Goal: Information Seeking & Learning: Learn about a topic

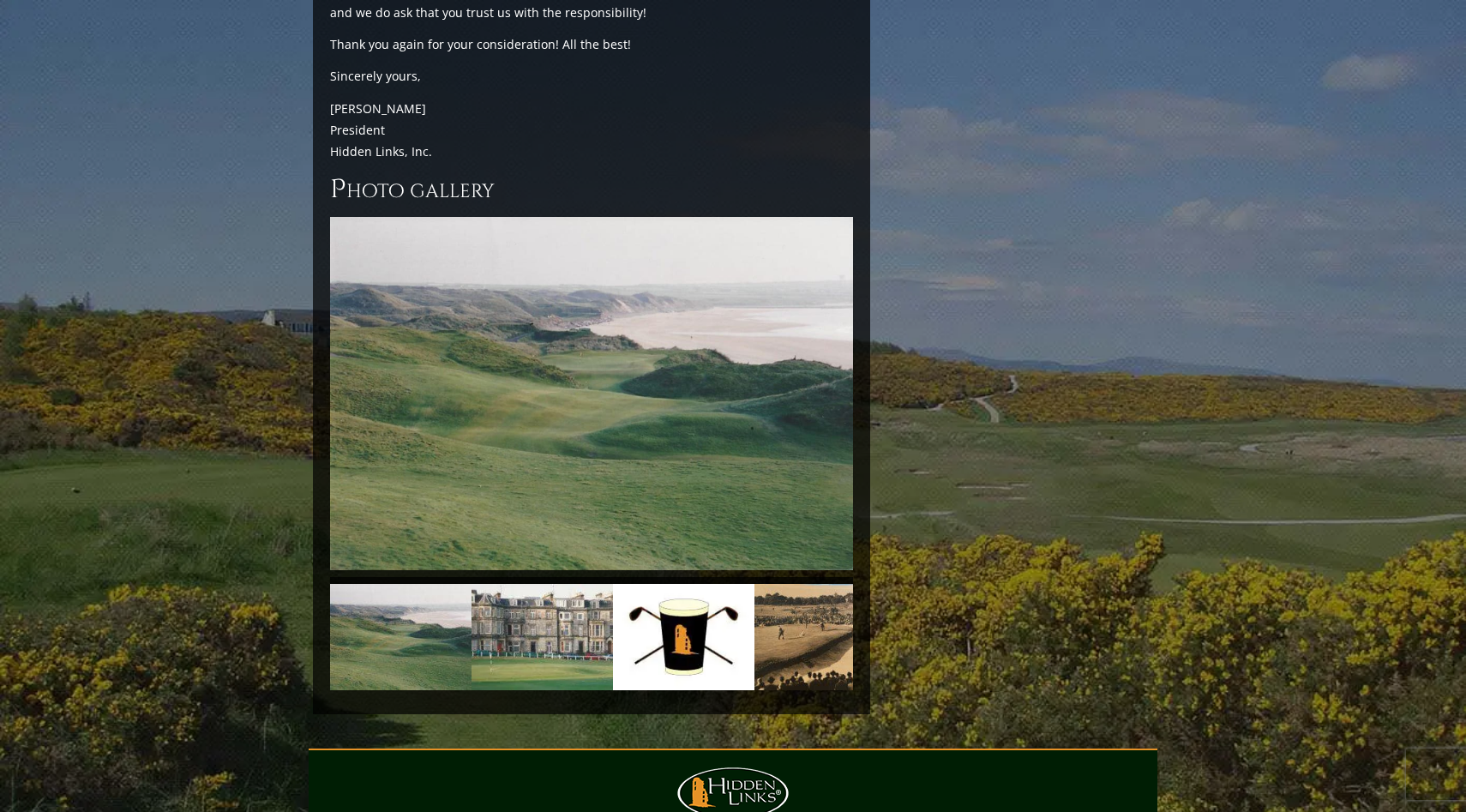
scroll to position [3692, 0]
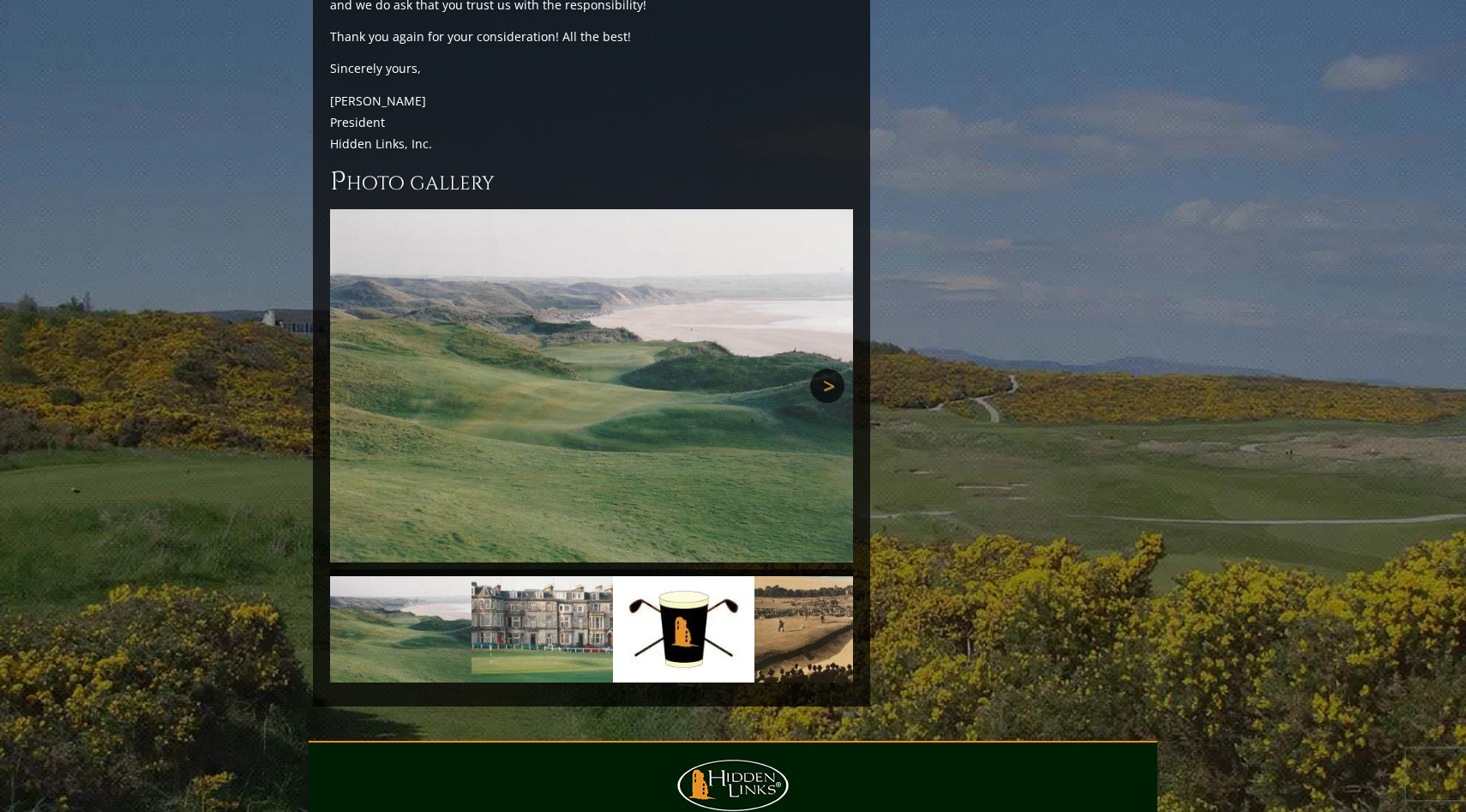
click at [823, 369] on link "Next" at bounding box center [827, 386] width 34 height 34
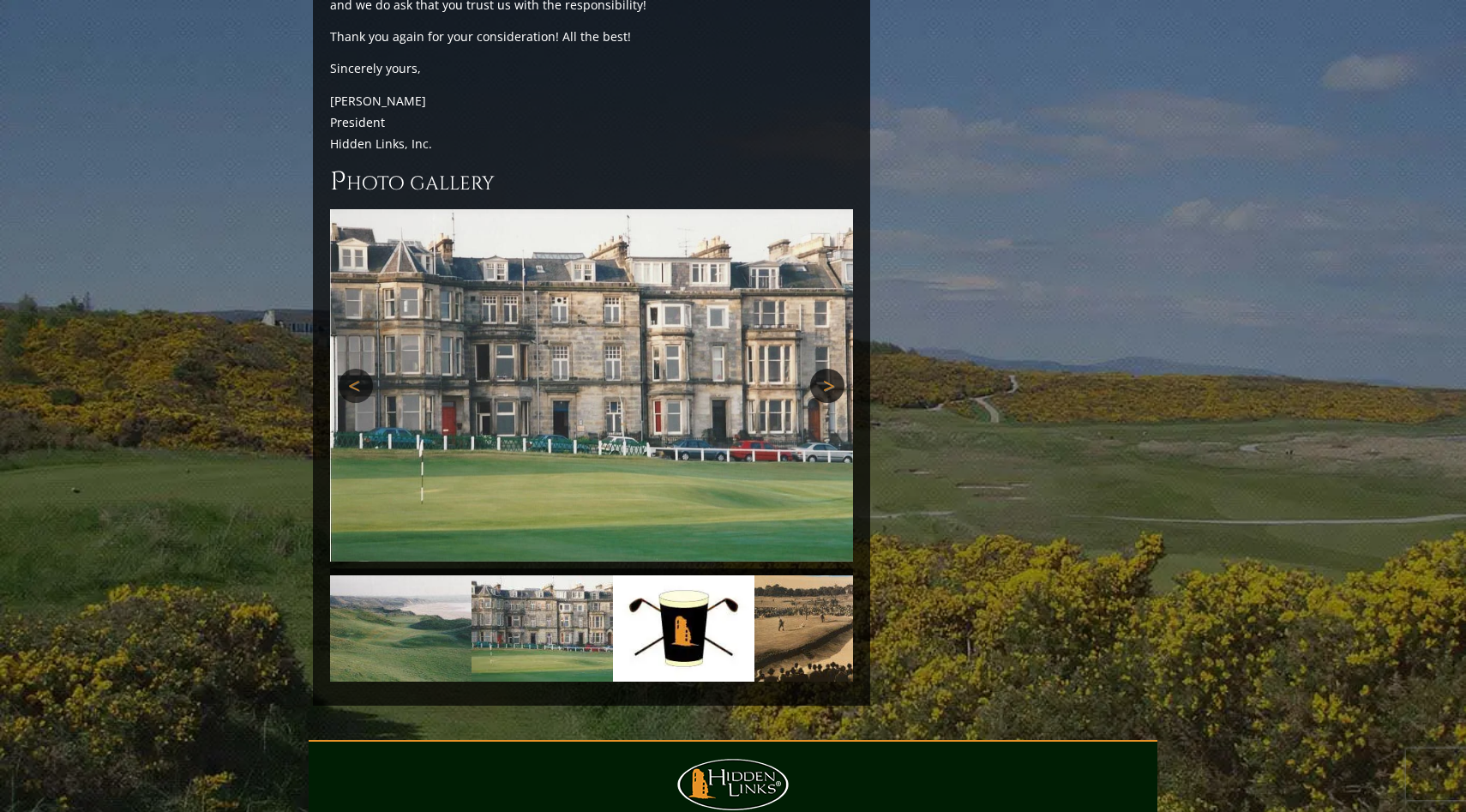
click at [823, 369] on link "Next" at bounding box center [827, 386] width 34 height 34
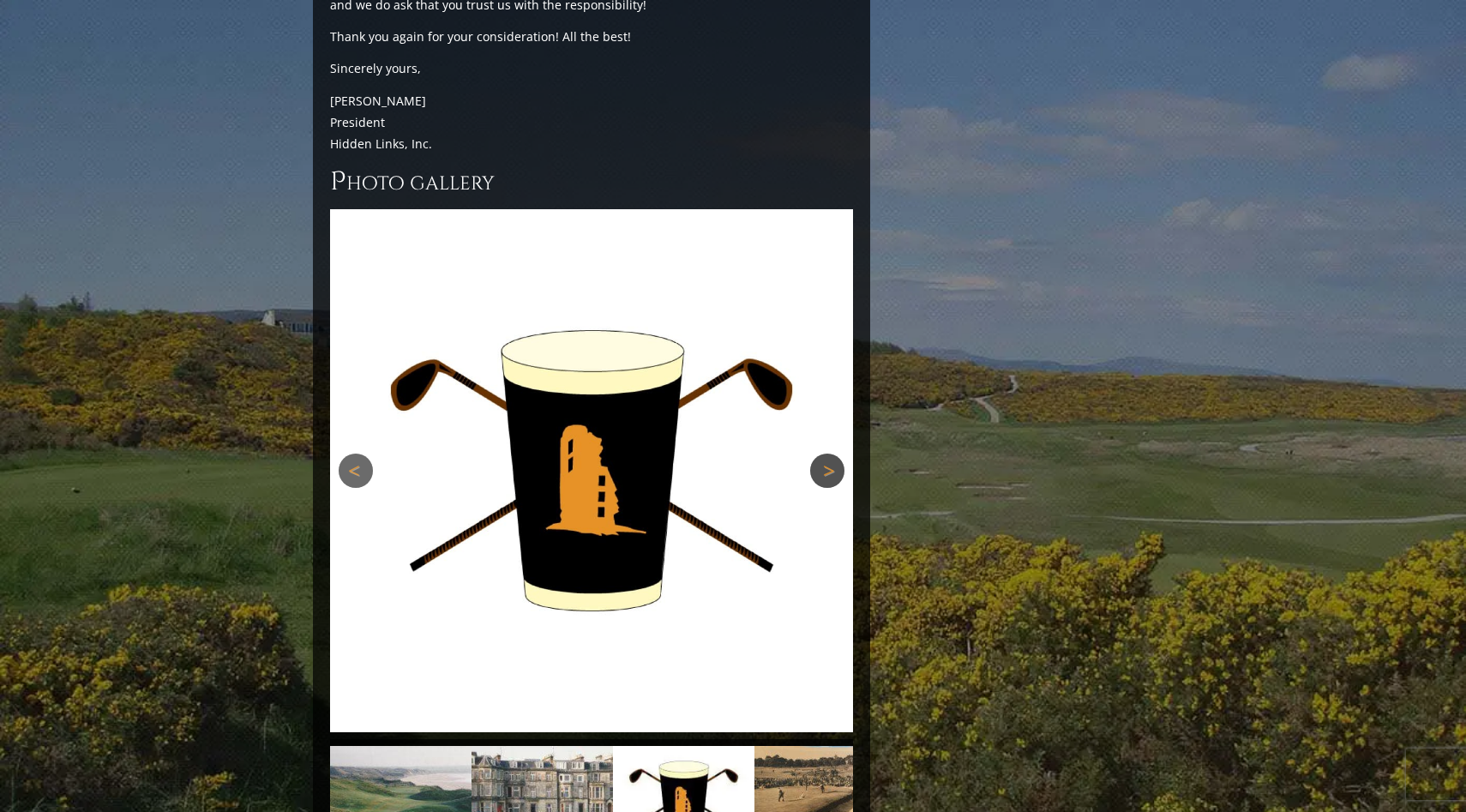
click at [823, 299] on img at bounding box center [591, 470] width 523 height 523
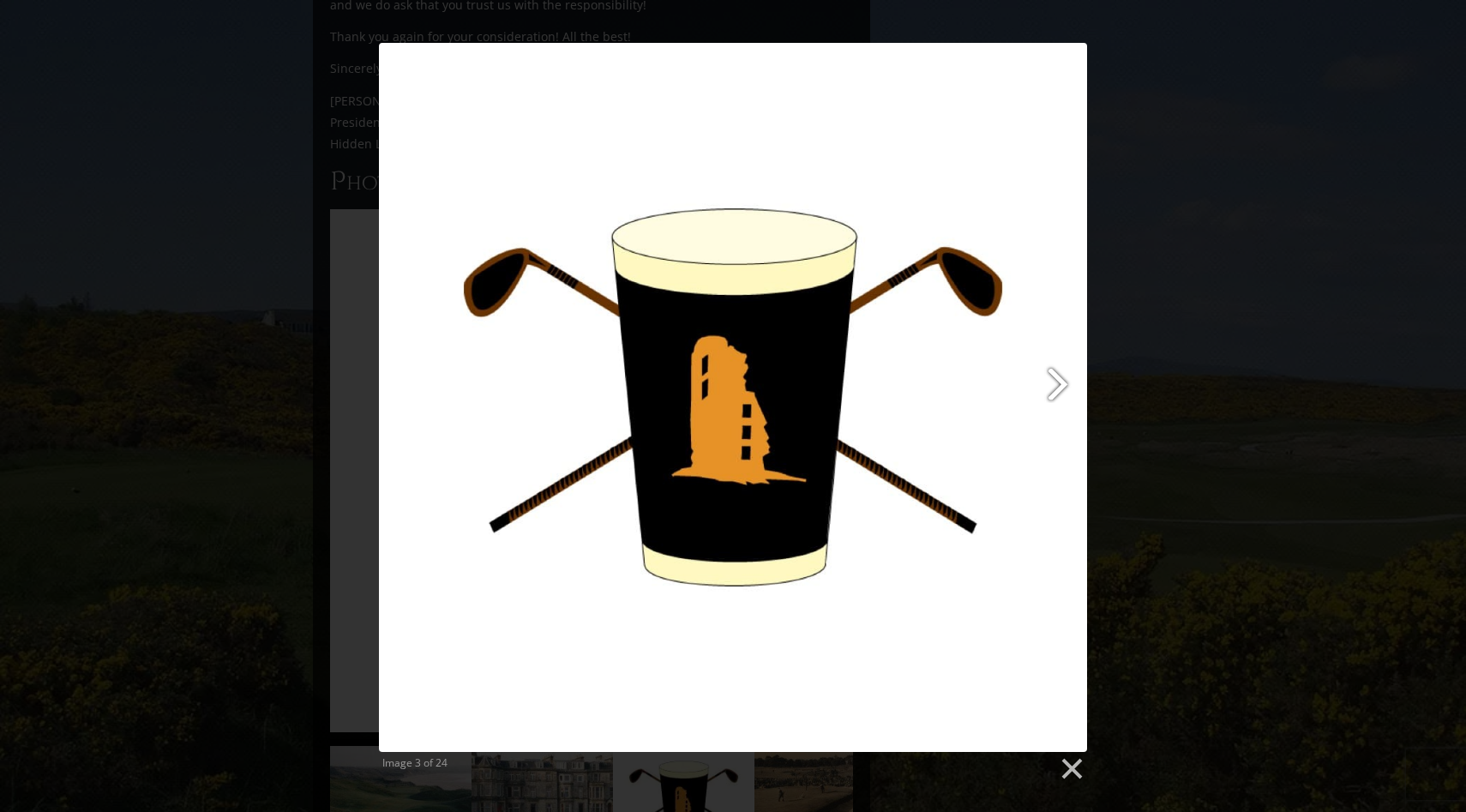
click at [1050, 377] on link at bounding box center [860, 397] width 453 height 709
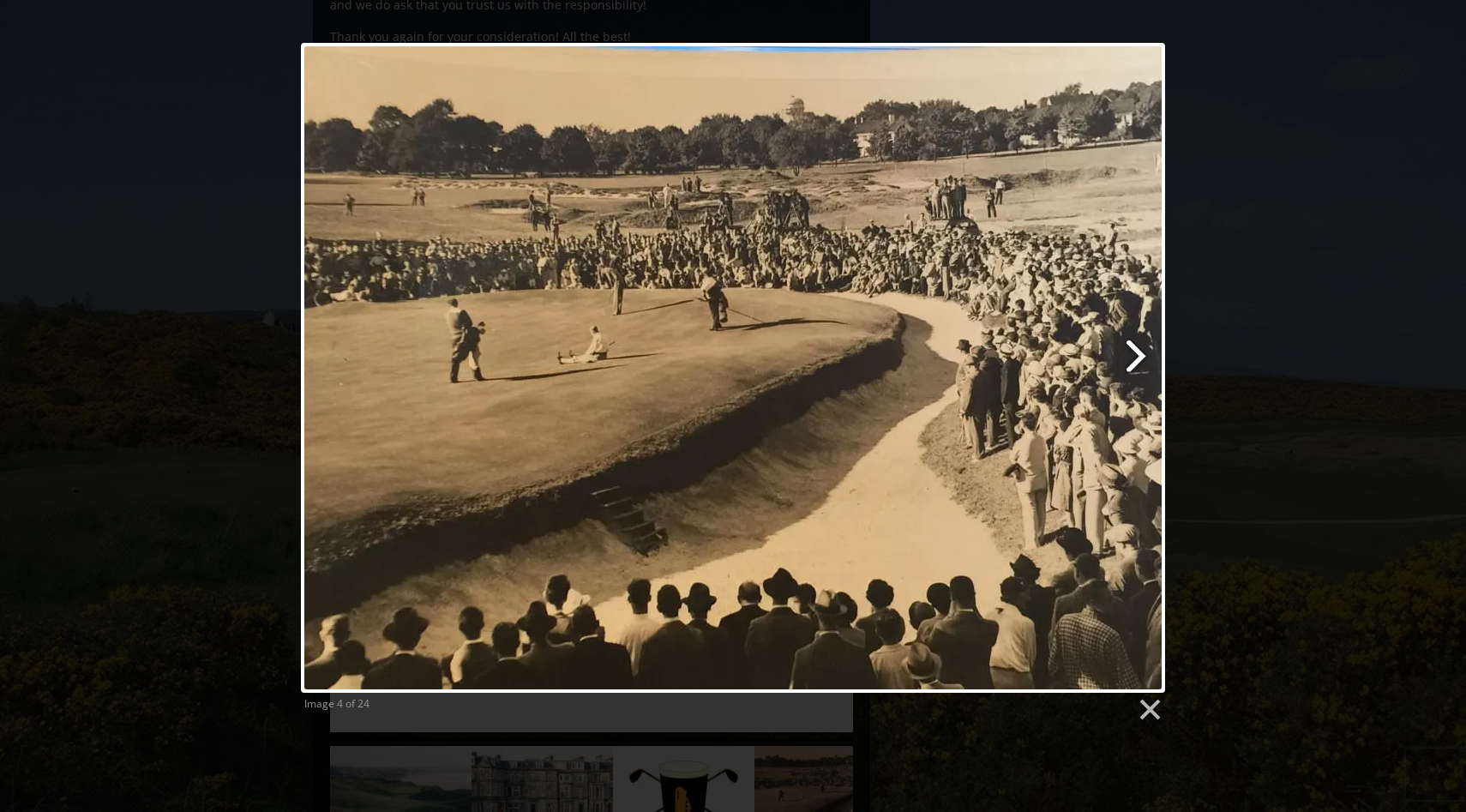
click at [1136, 351] on link at bounding box center [889, 367] width 553 height 650
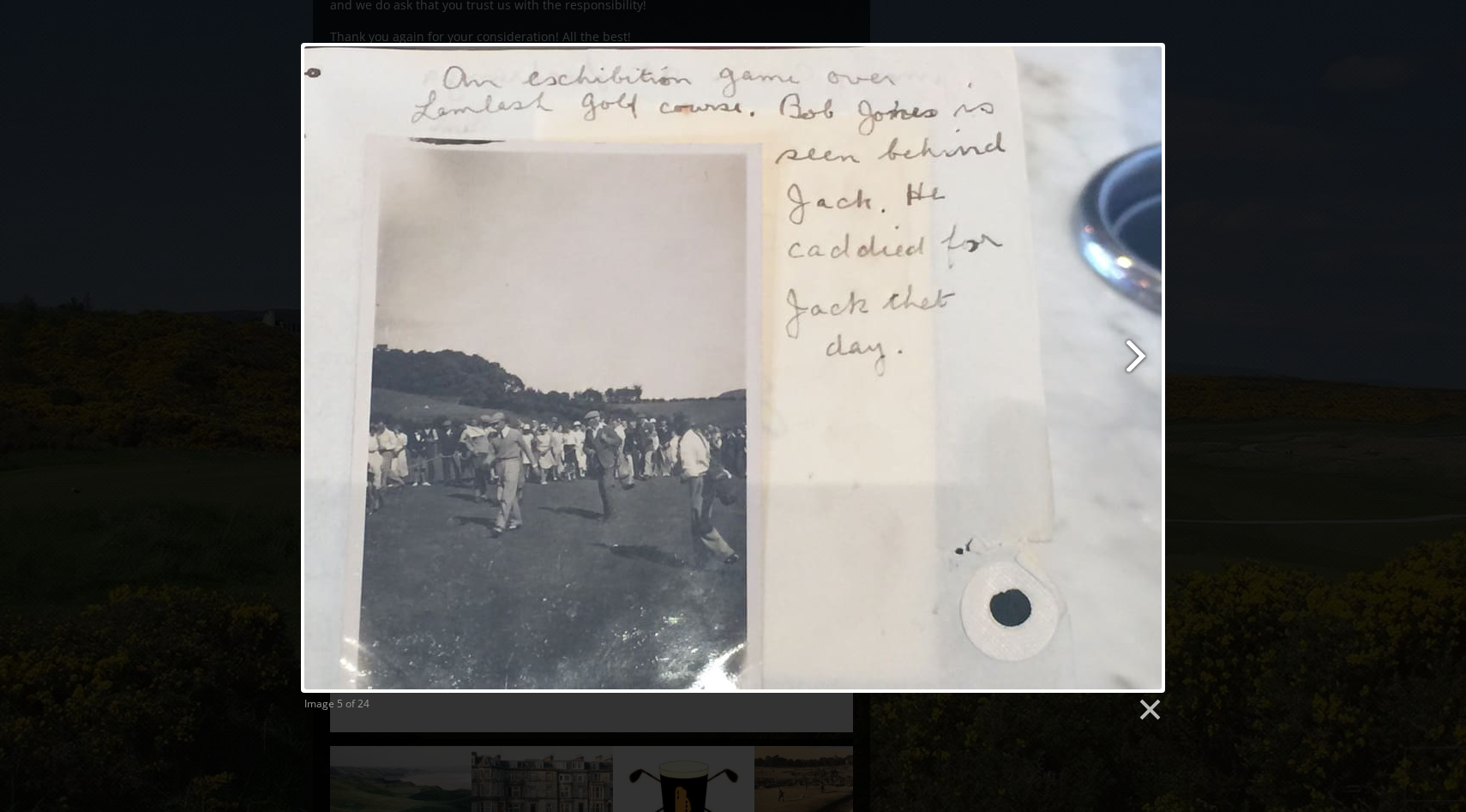
click at [1133, 356] on link at bounding box center [889, 367] width 553 height 650
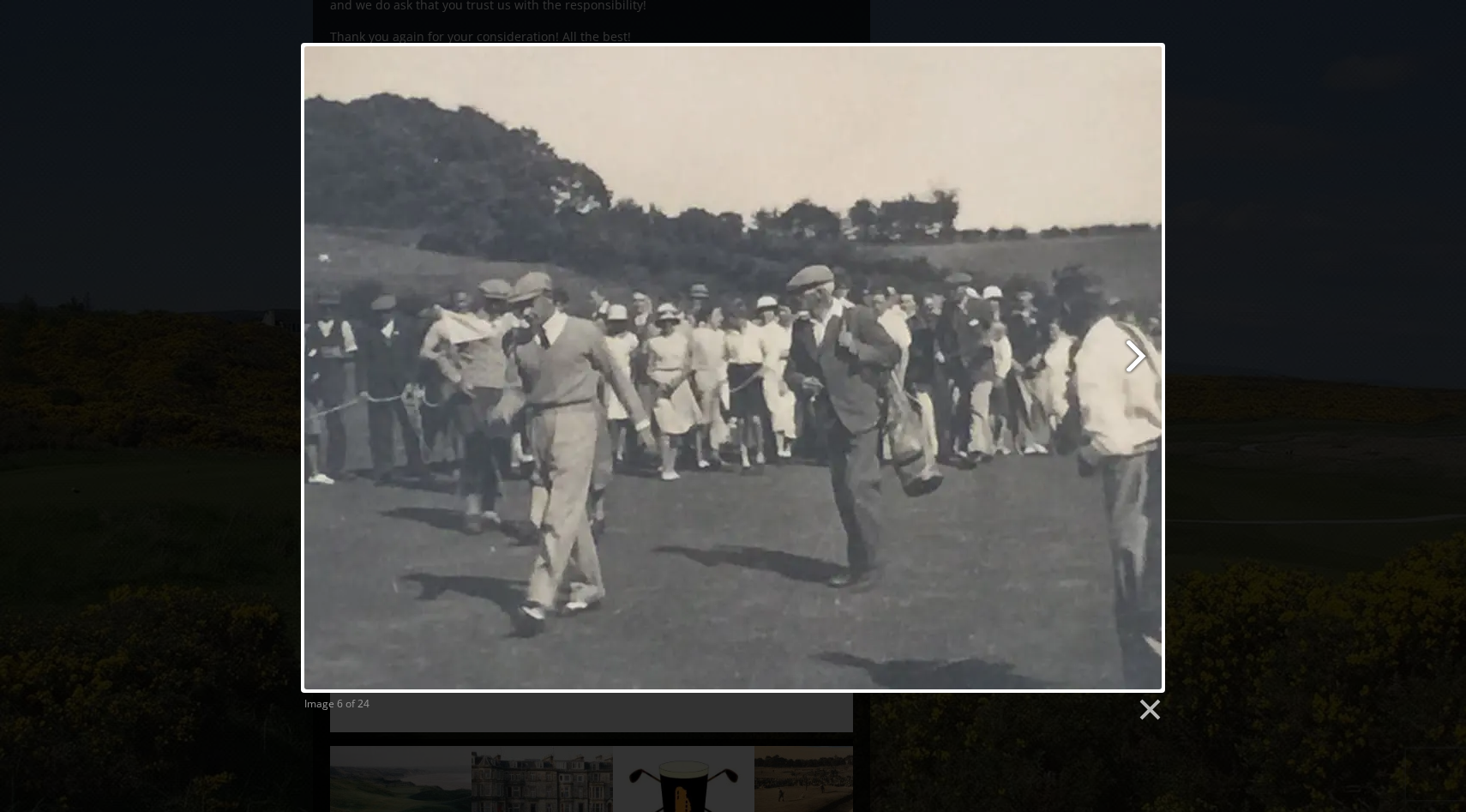
click at [1137, 351] on link at bounding box center [889, 367] width 553 height 650
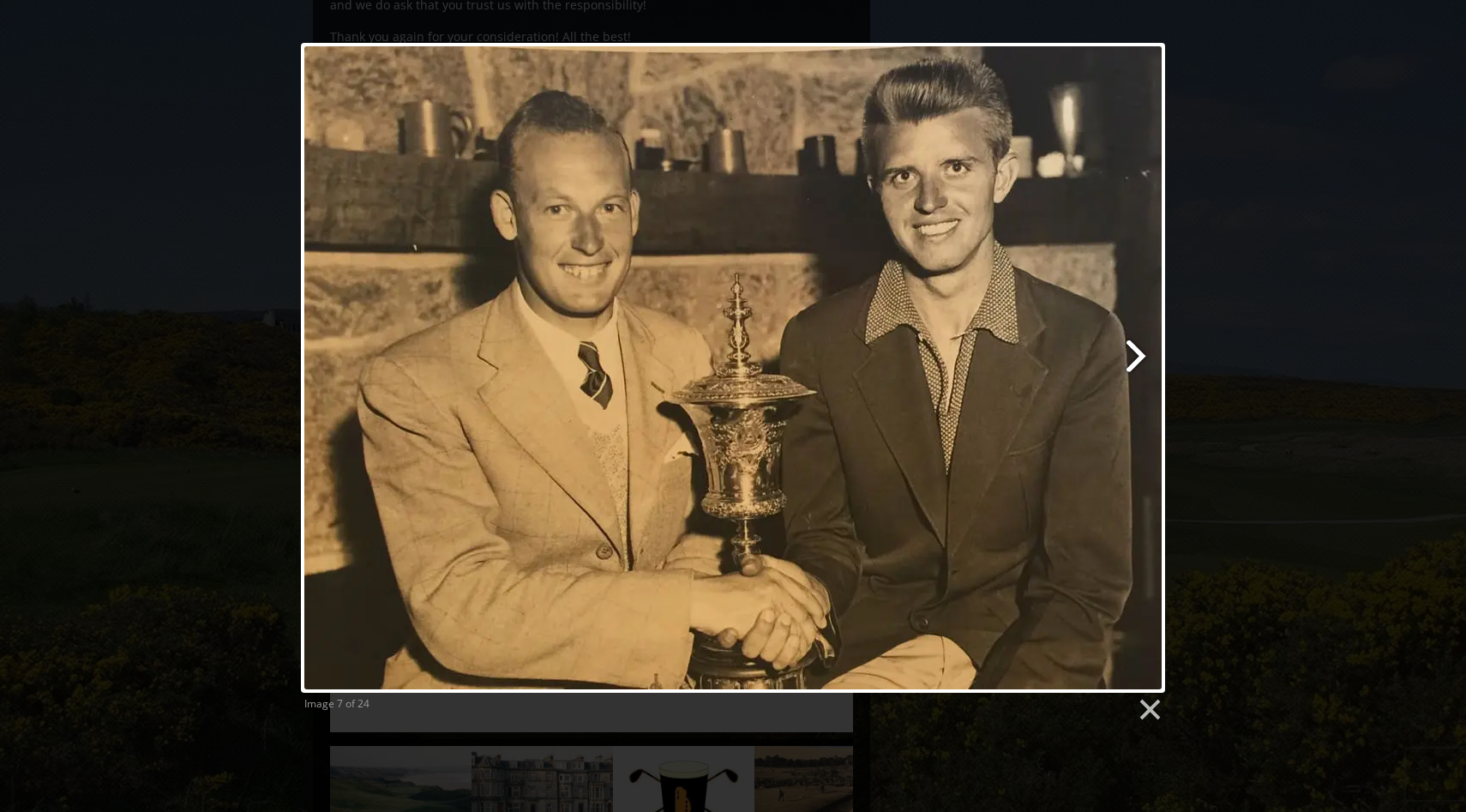
click at [1136, 358] on link at bounding box center [889, 367] width 553 height 650
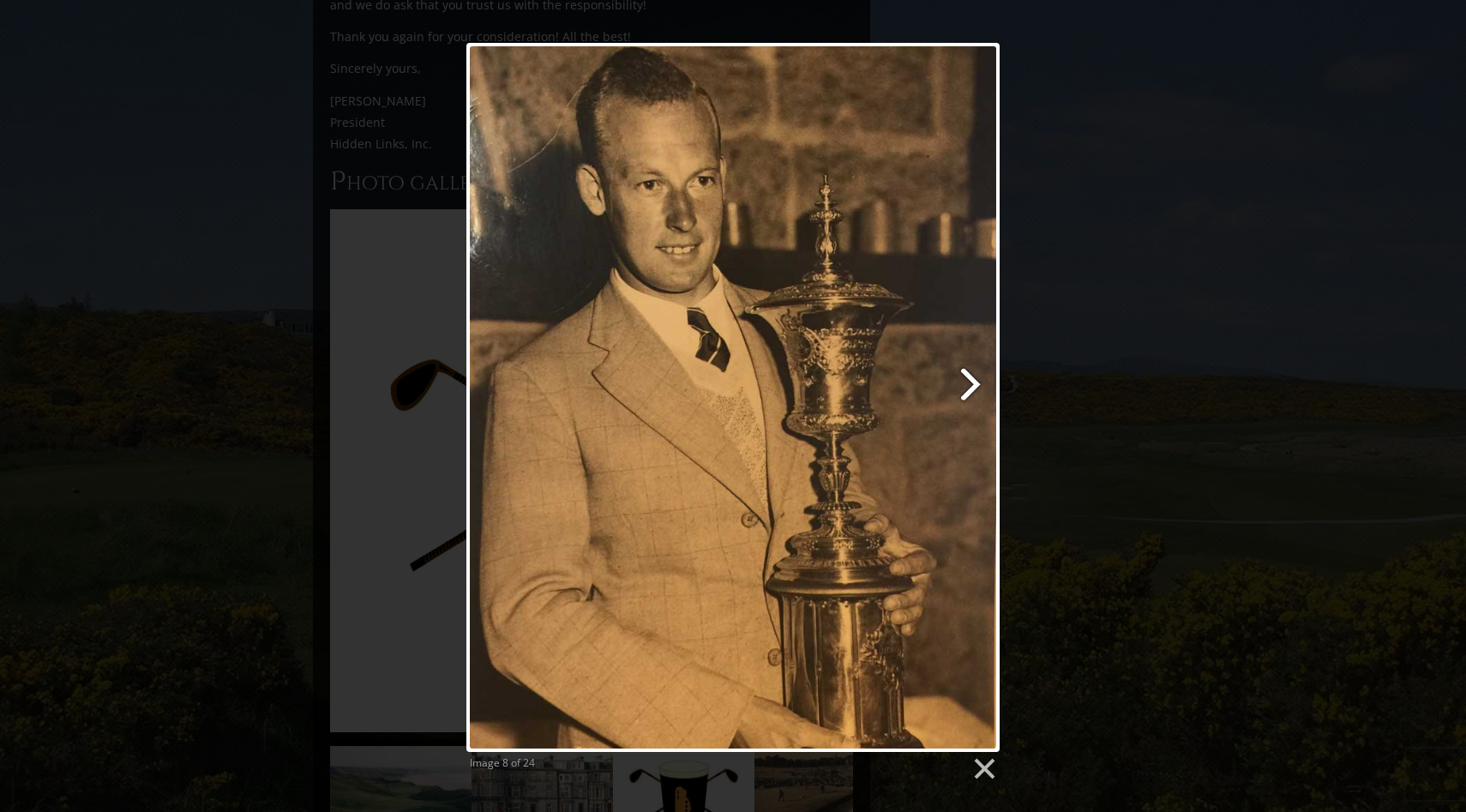
click at [969, 382] on link at bounding box center [829, 397] width 341 height 709
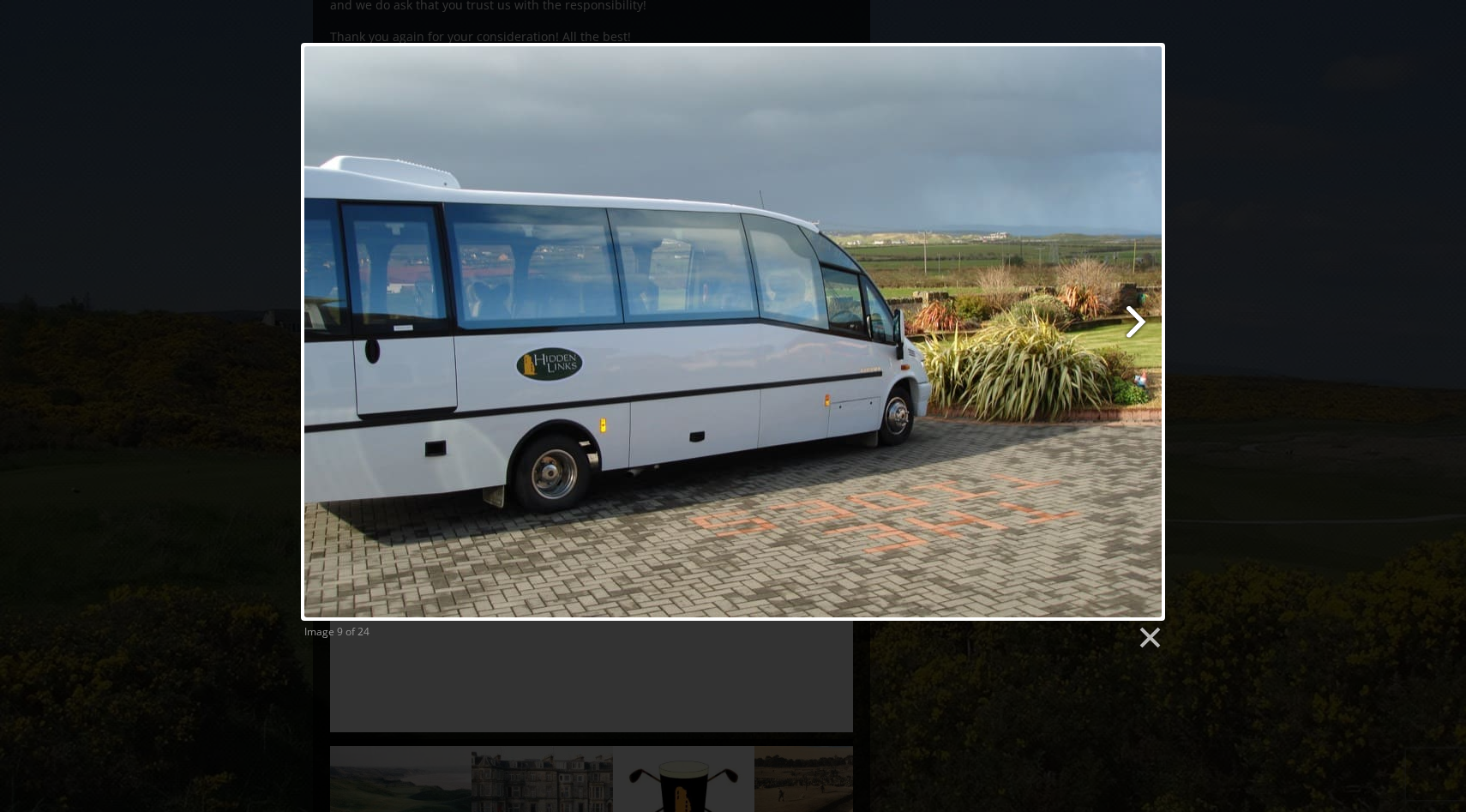
click at [1137, 313] on link at bounding box center [889, 331] width 553 height 578
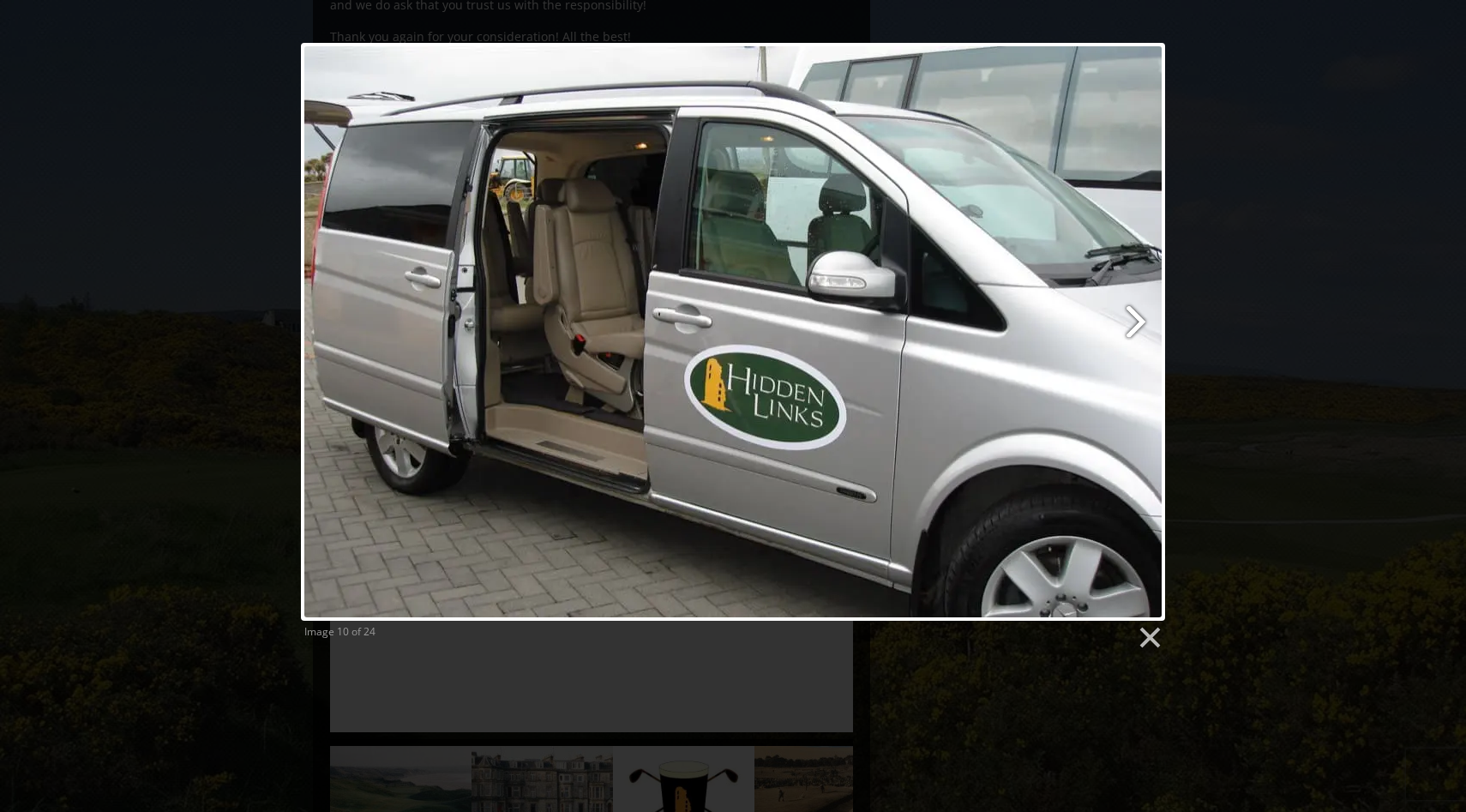
click at [1134, 319] on link at bounding box center [889, 331] width 553 height 578
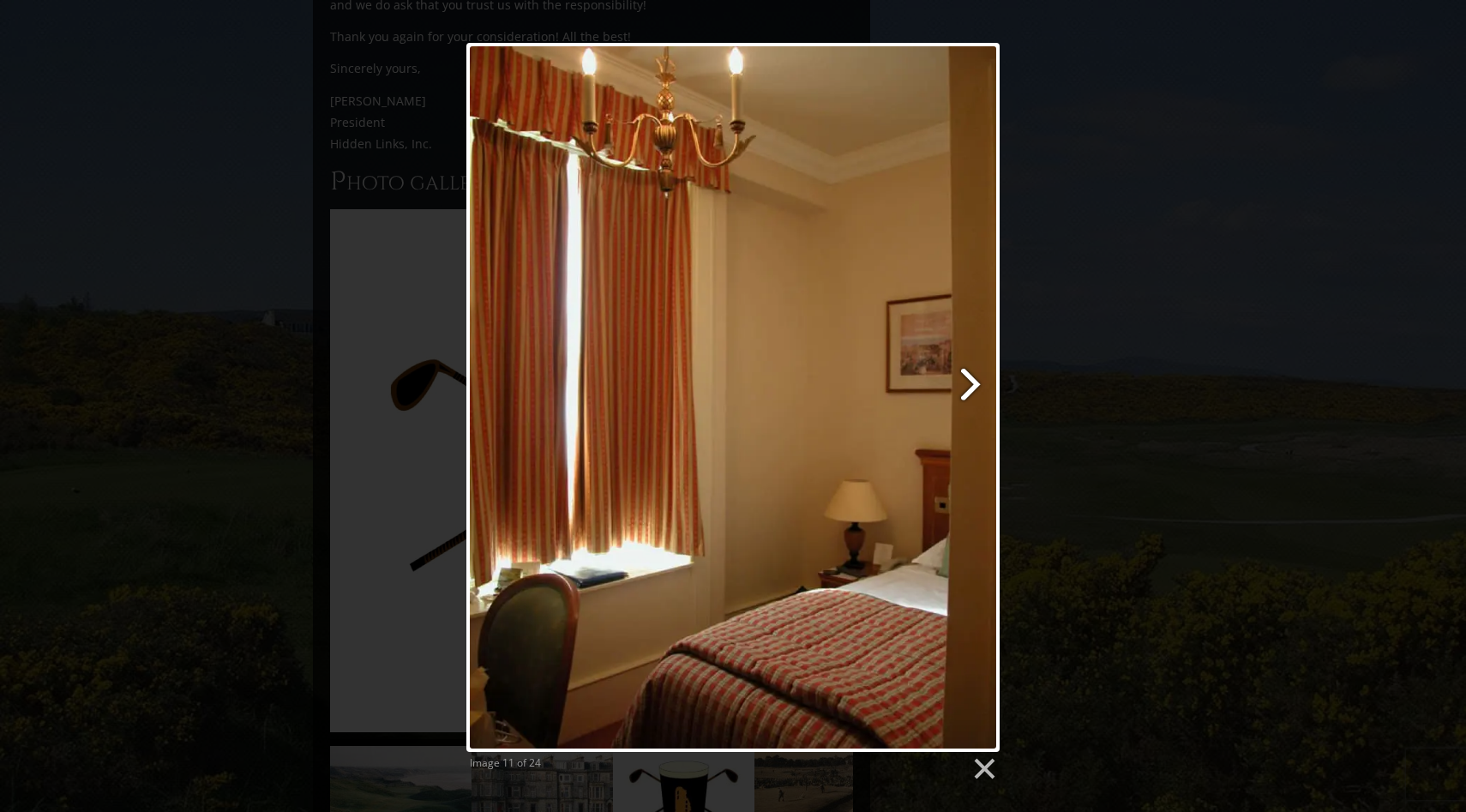
click at [967, 379] on link at bounding box center [829, 397] width 341 height 709
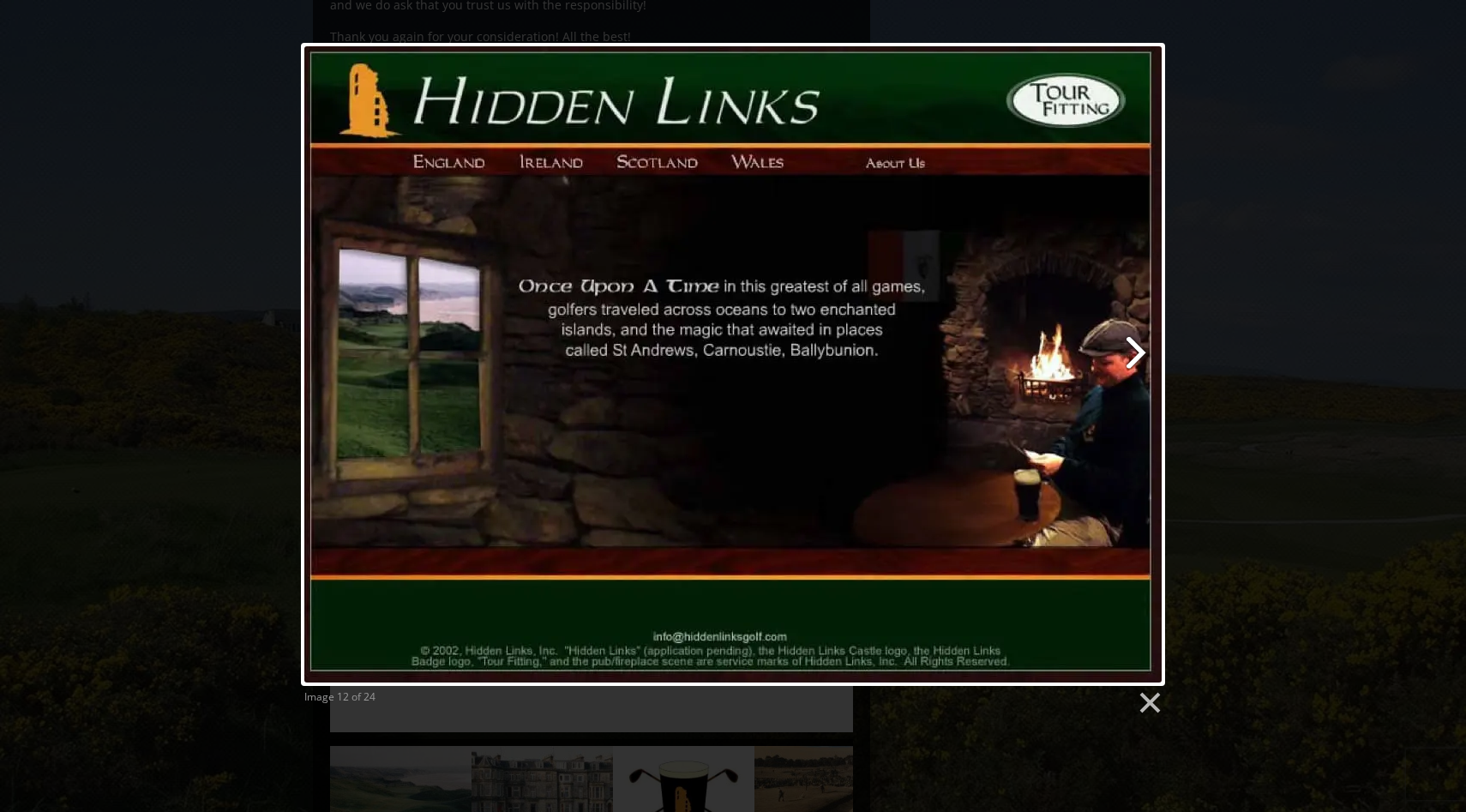
click at [1134, 344] on link at bounding box center [889, 363] width 553 height 643
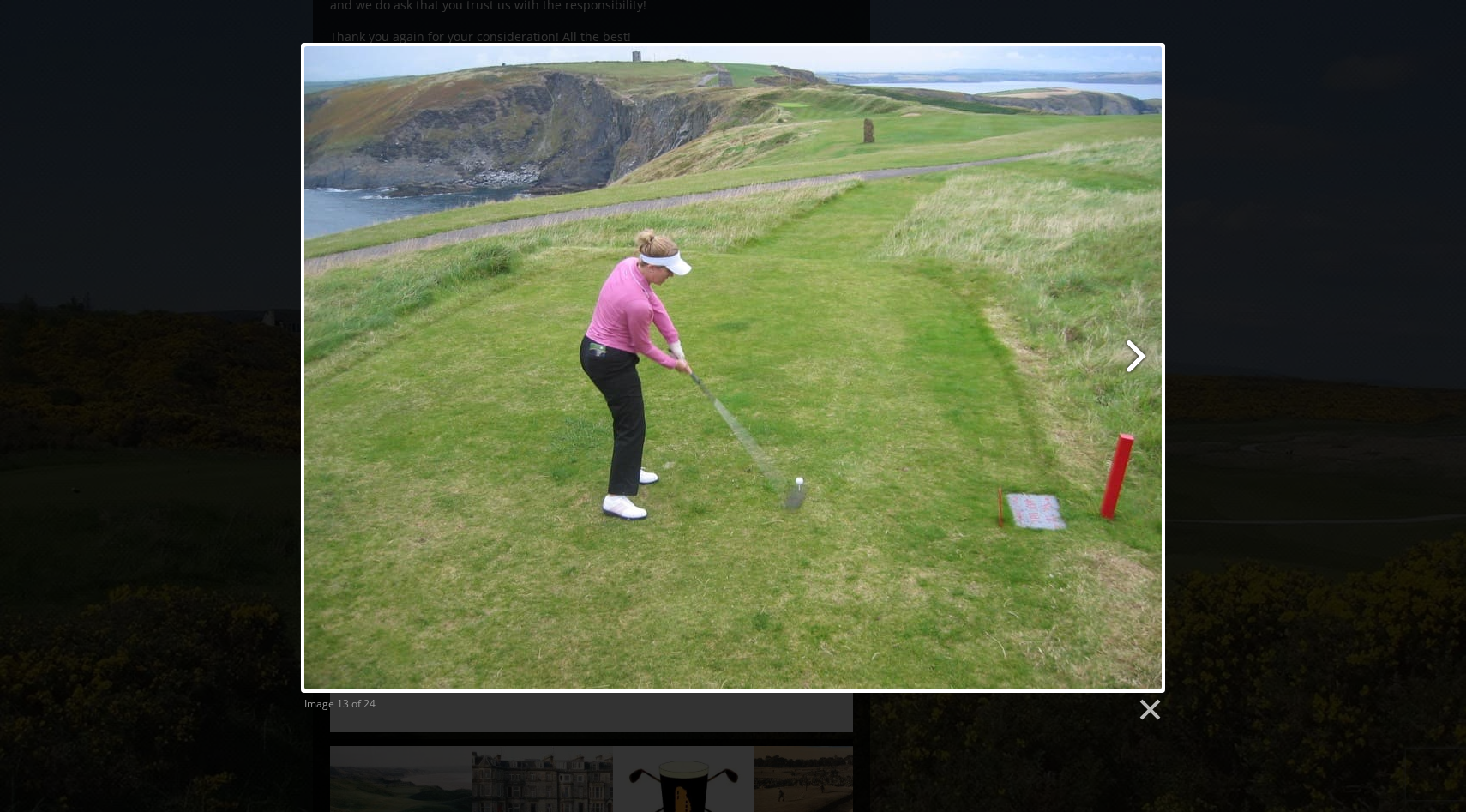
click at [1137, 350] on link at bounding box center [889, 367] width 553 height 650
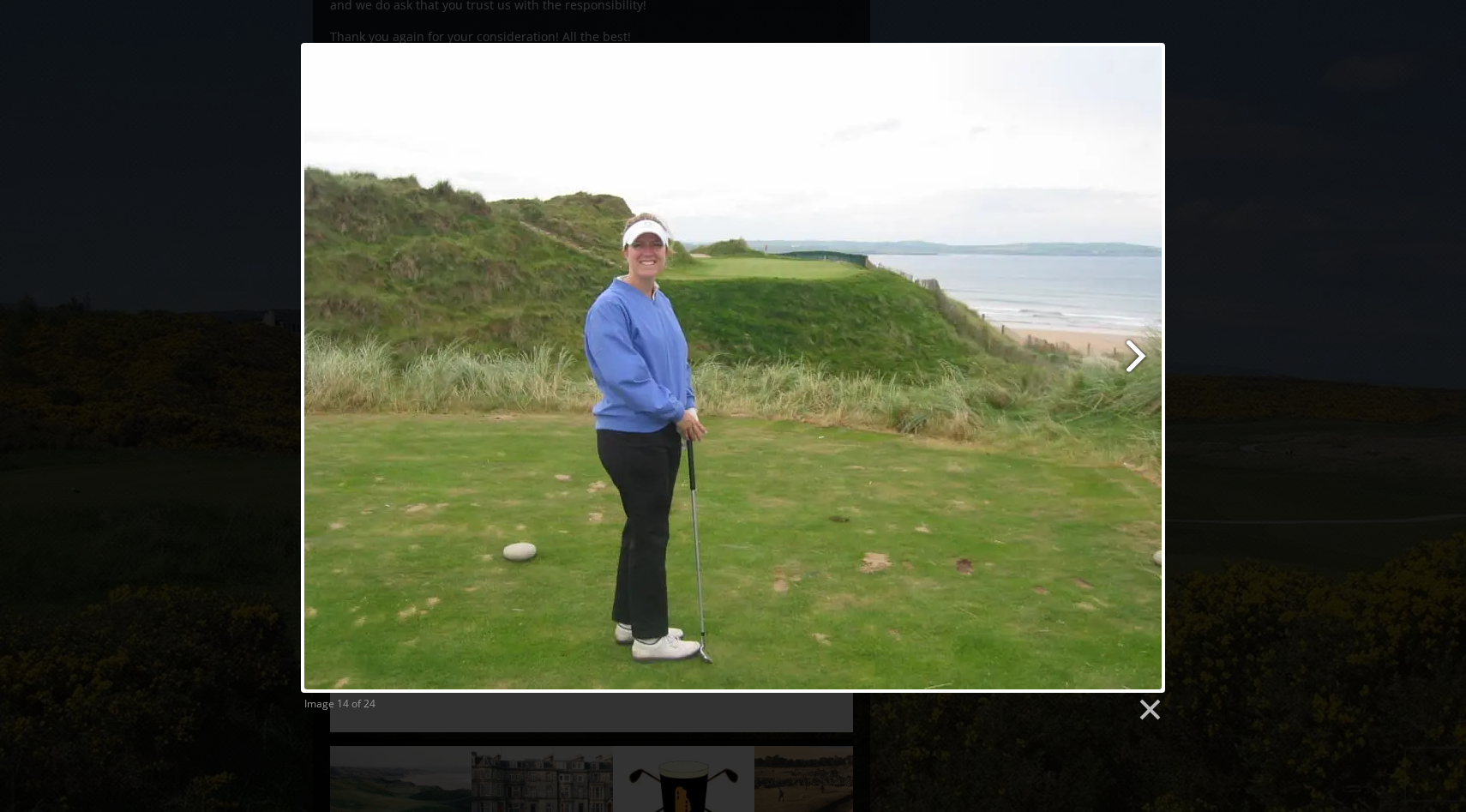
click at [1137, 350] on link at bounding box center [889, 367] width 553 height 650
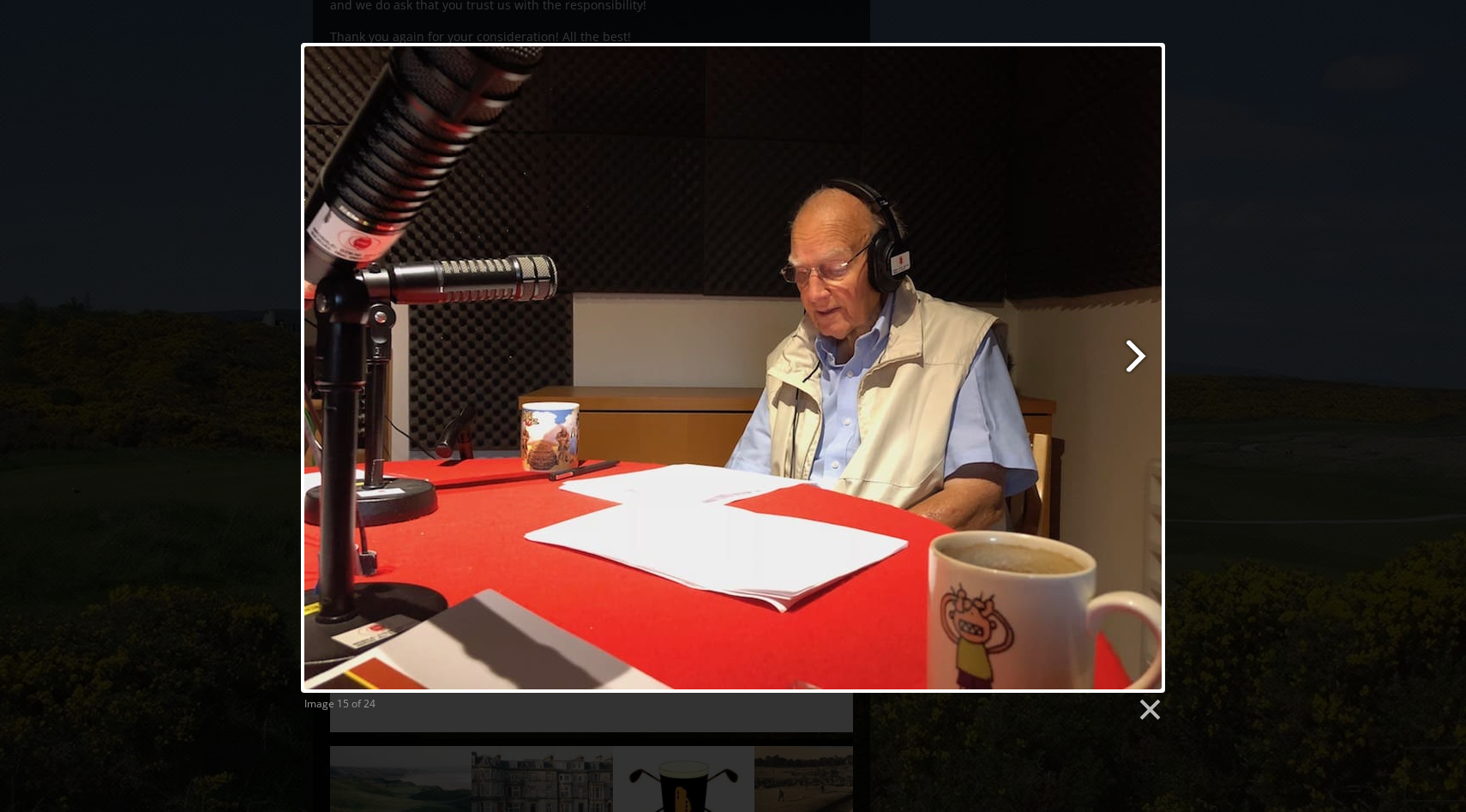
click at [1137, 350] on link at bounding box center [889, 367] width 553 height 650
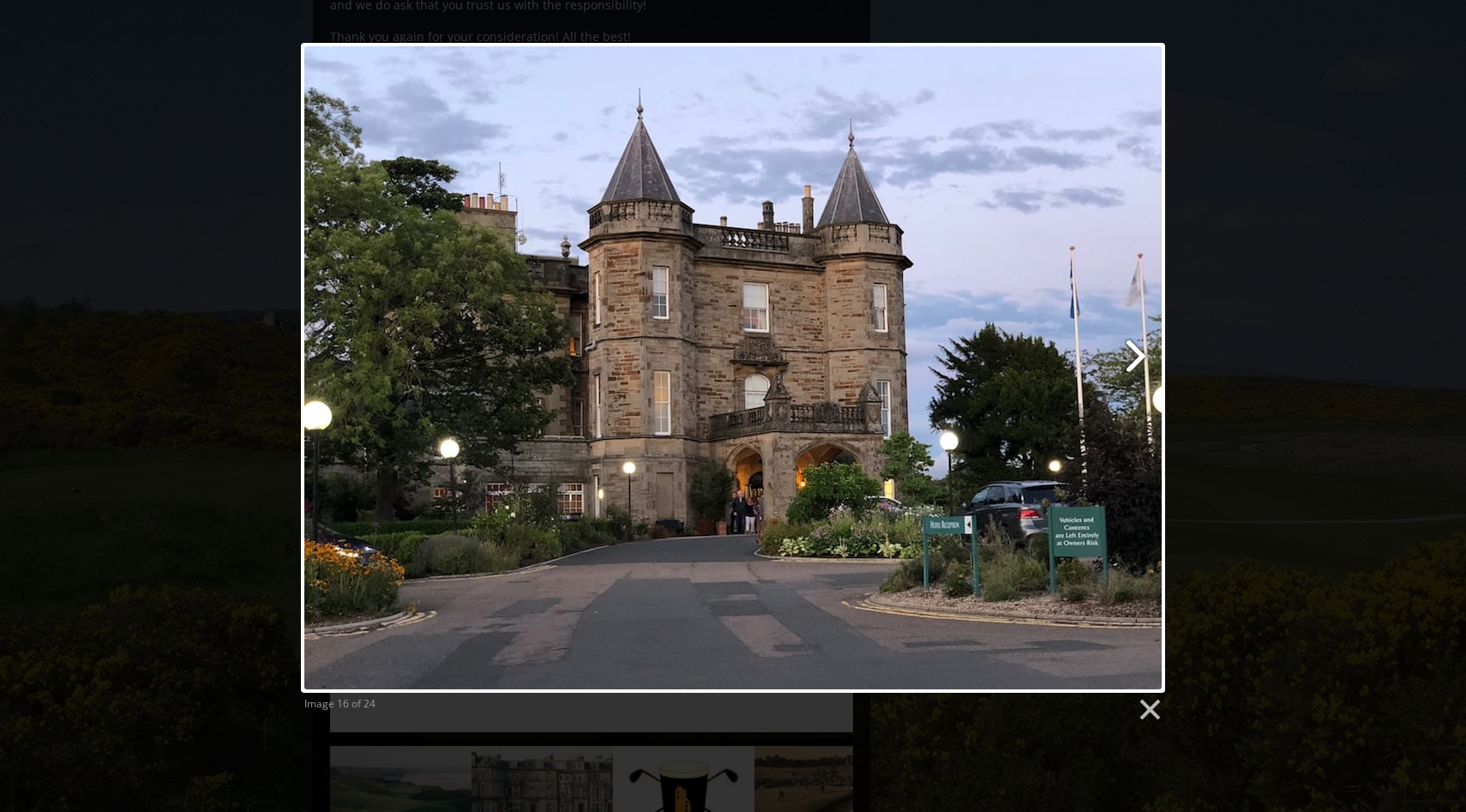
click at [1137, 350] on link at bounding box center [889, 367] width 553 height 650
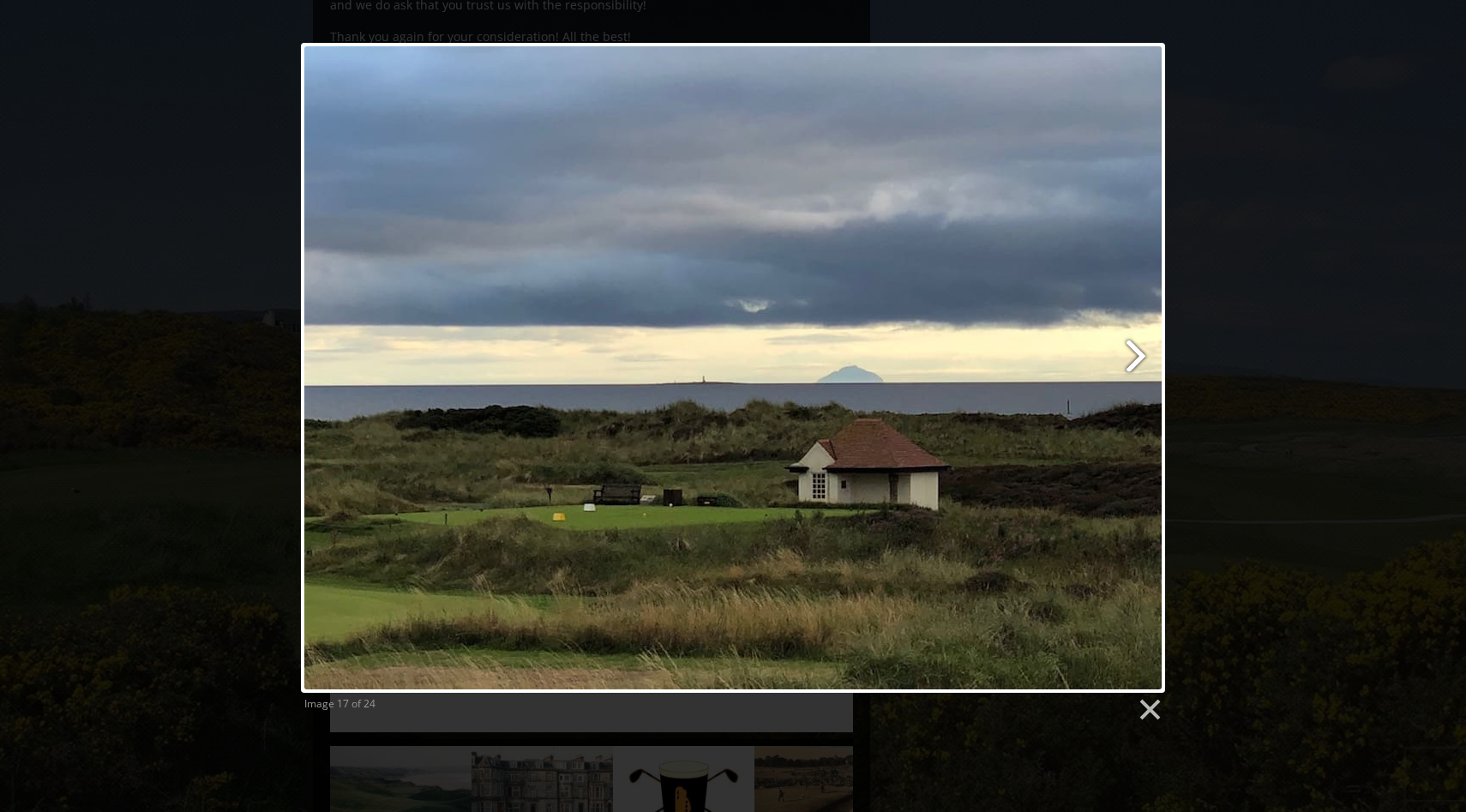
click at [1136, 358] on link at bounding box center [889, 367] width 553 height 650
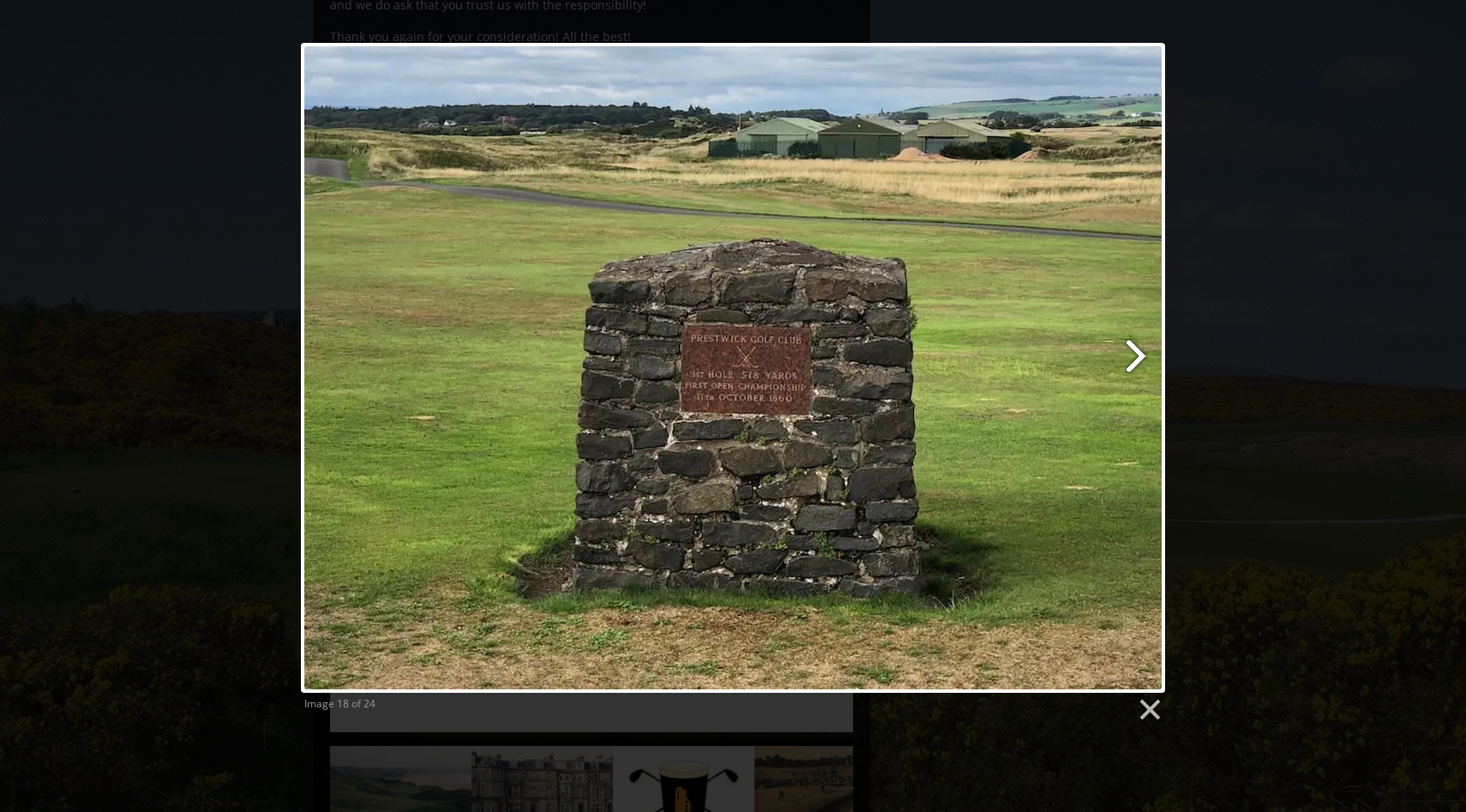
click at [1136, 358] on link at bounding box center [889, 367] width 553 height 650
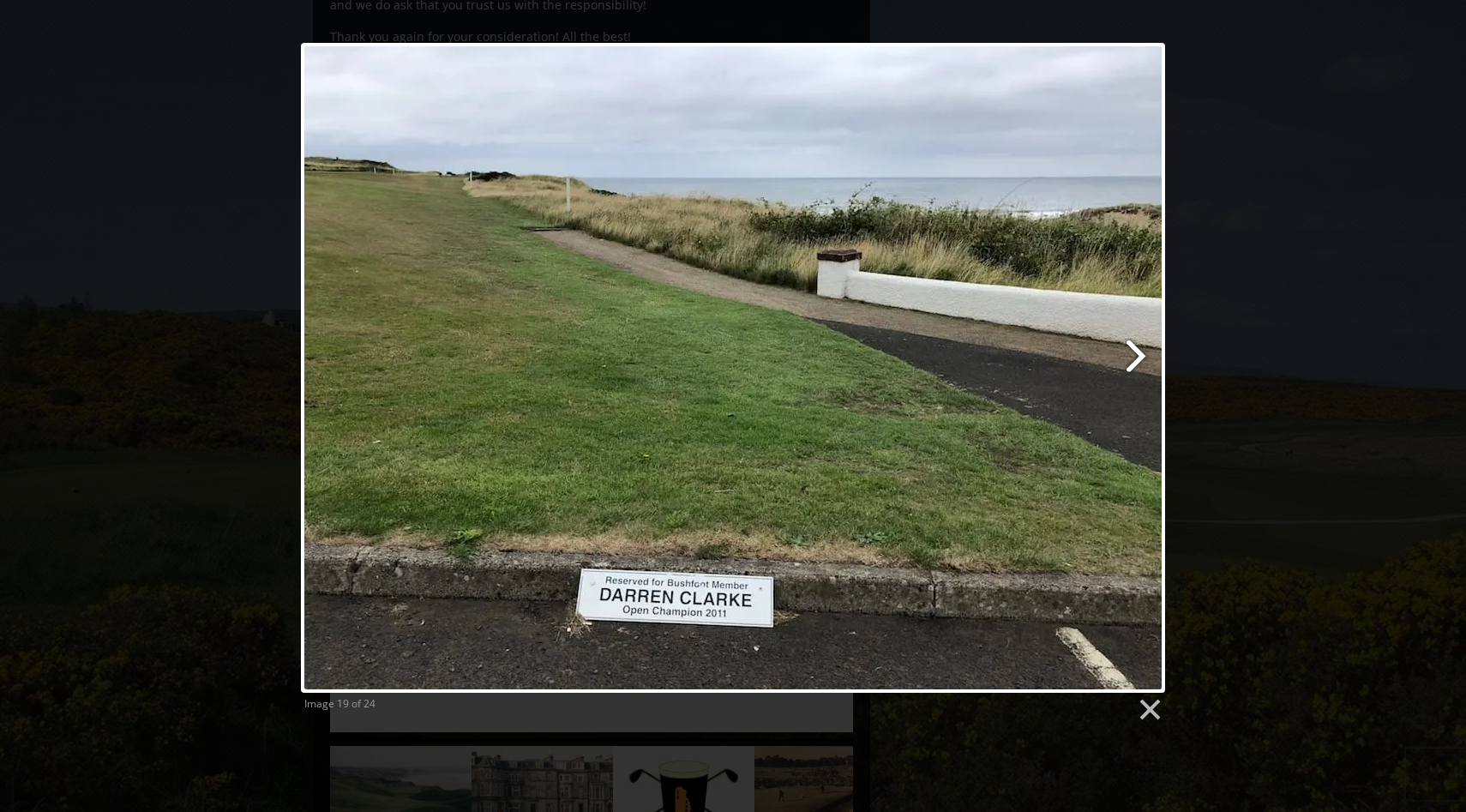
click at [1136, 358] on link at bounding box center [889, 367] width 553 height 650
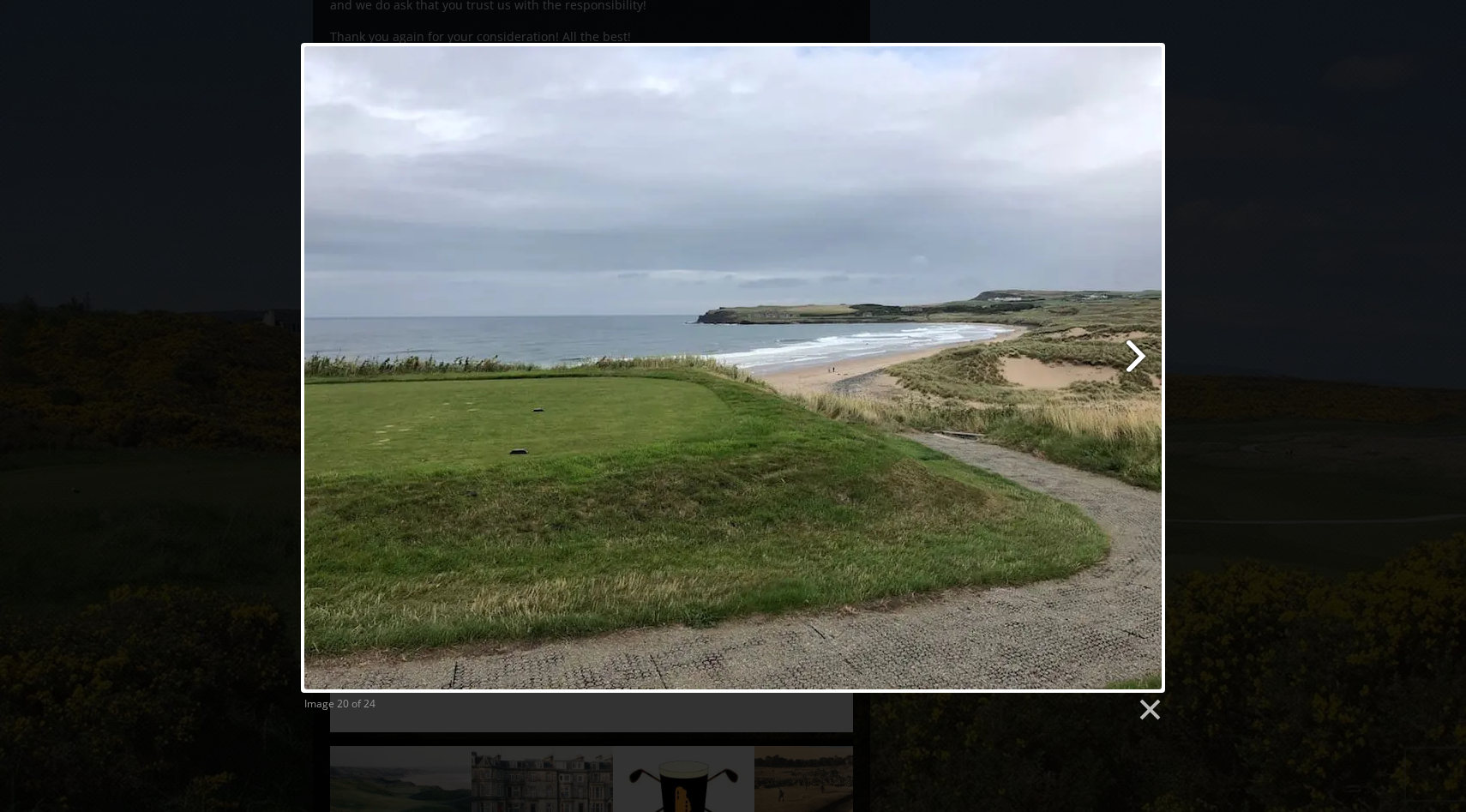
click at [1136, 358] on link at bounding box center [889, 367] width 553 height 650
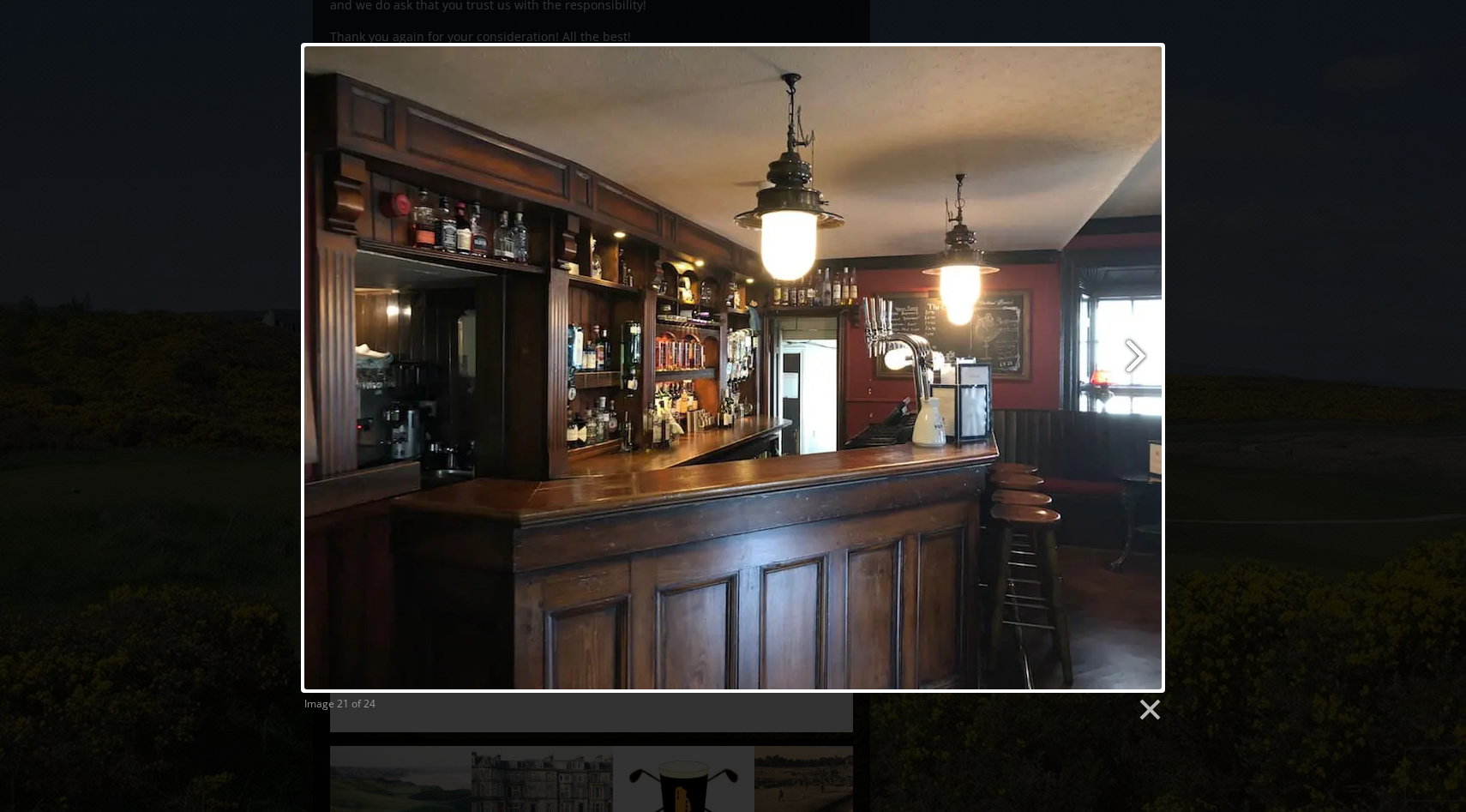
click at [1136, 358] on link at bounding box center [889, 367] width 553 height 650
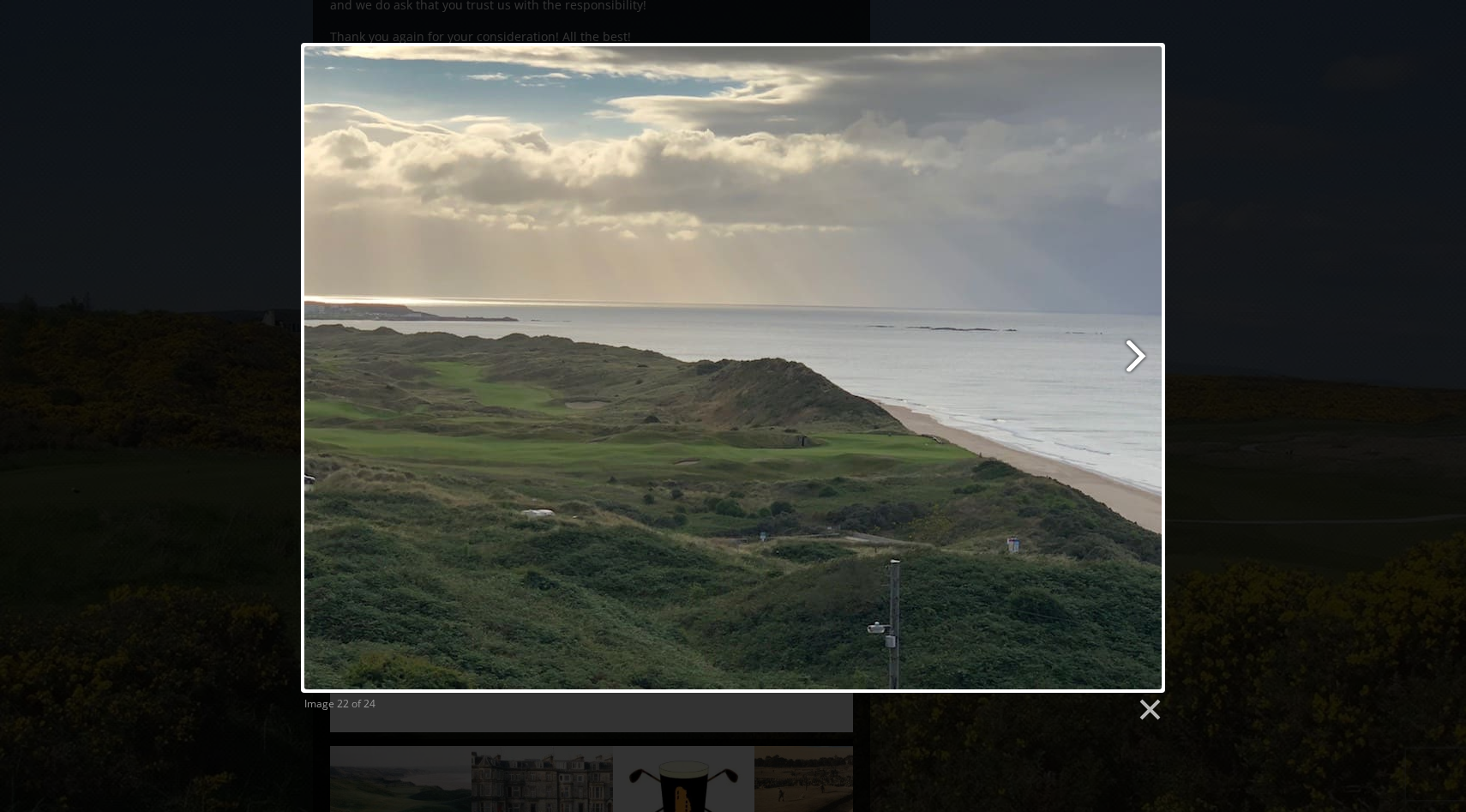
click at [1136, 358] on link at bounding box center [889, 367] width 553 height 650
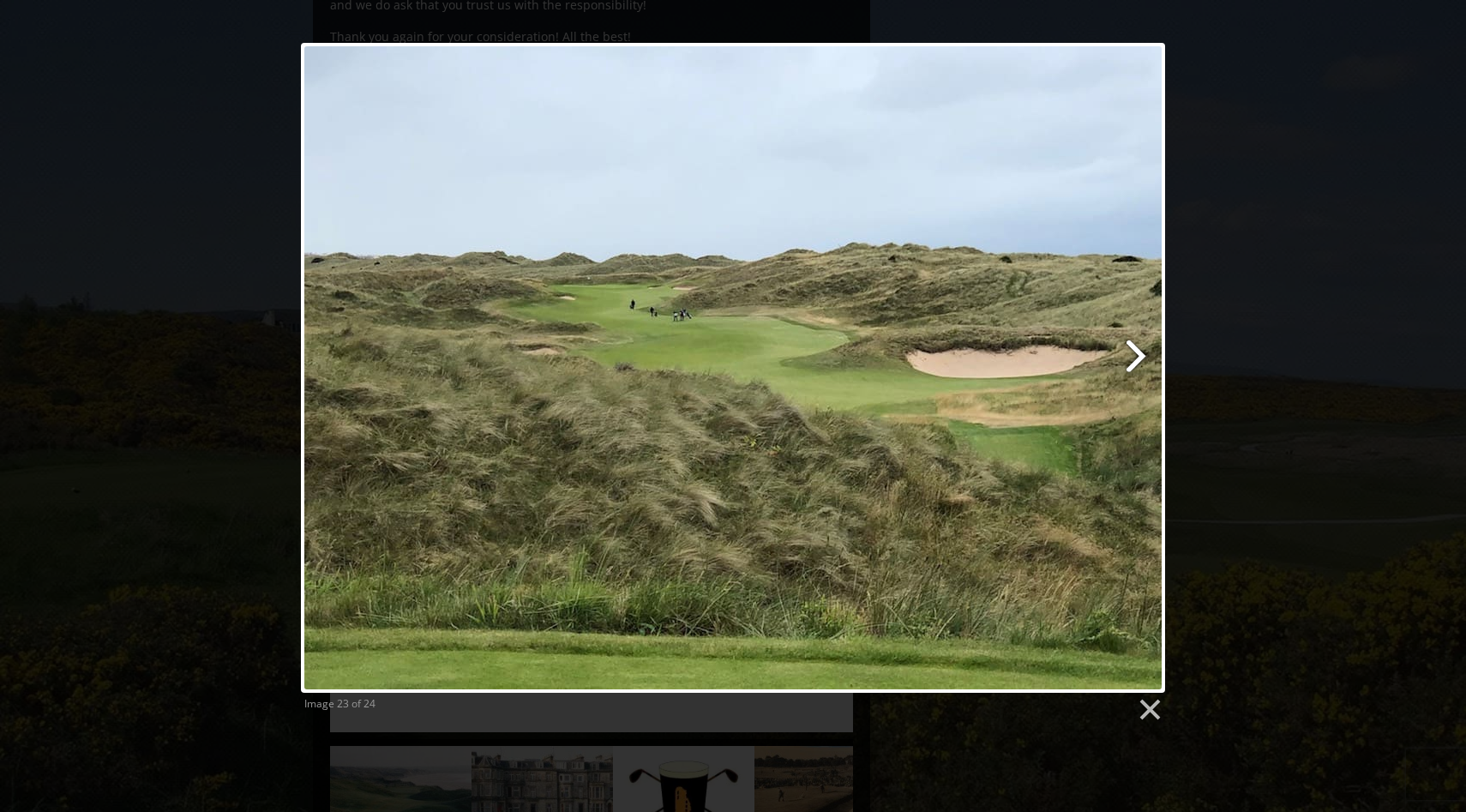
click at [1136, 358] on link at bounding box center [889, 367] width 553 height 650
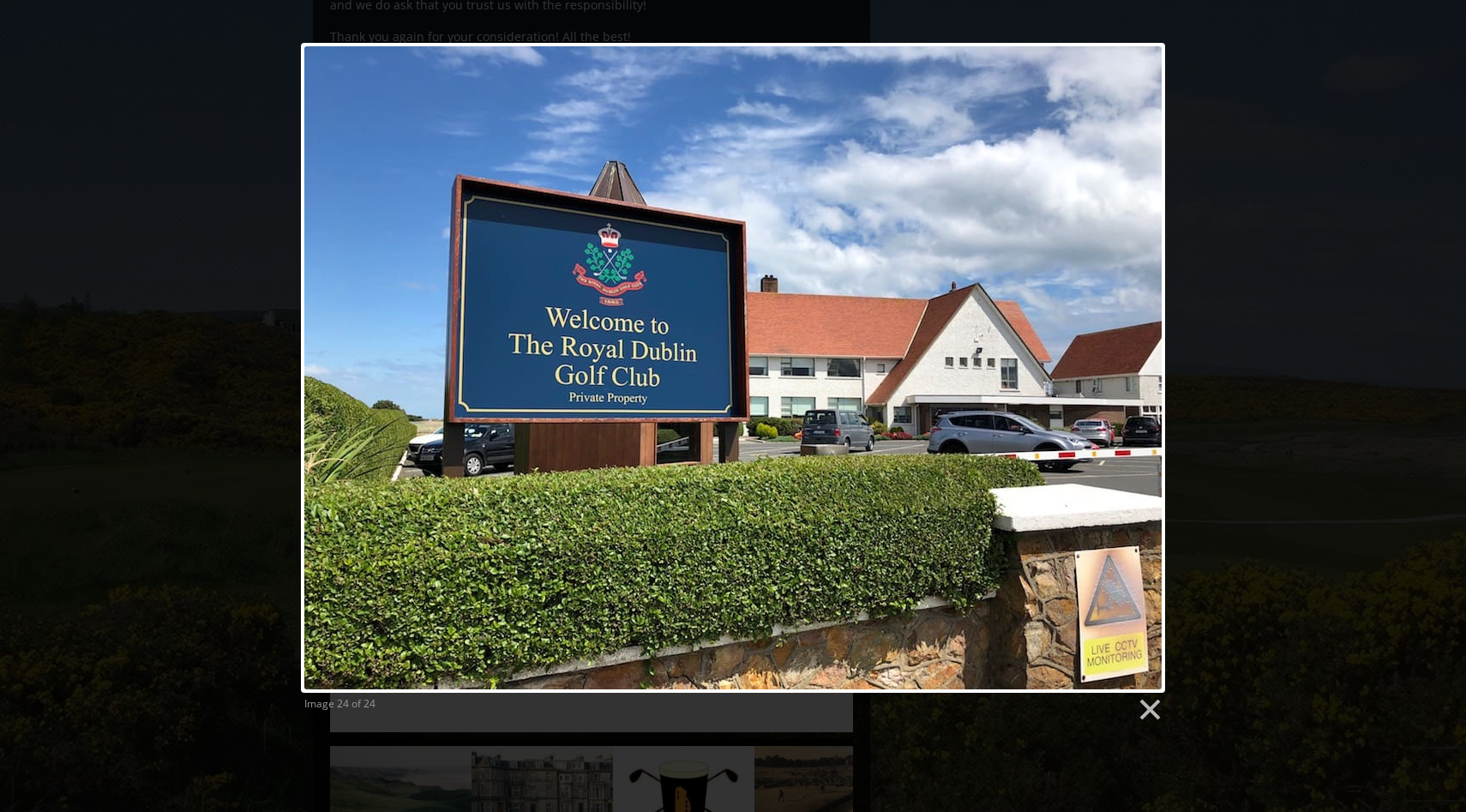
click at [1136, 358] on div at bounding box center [733, 367] width 864 height 650
click at [1156, 698] on link at bounding box center [1149, 710] width 26 height 26
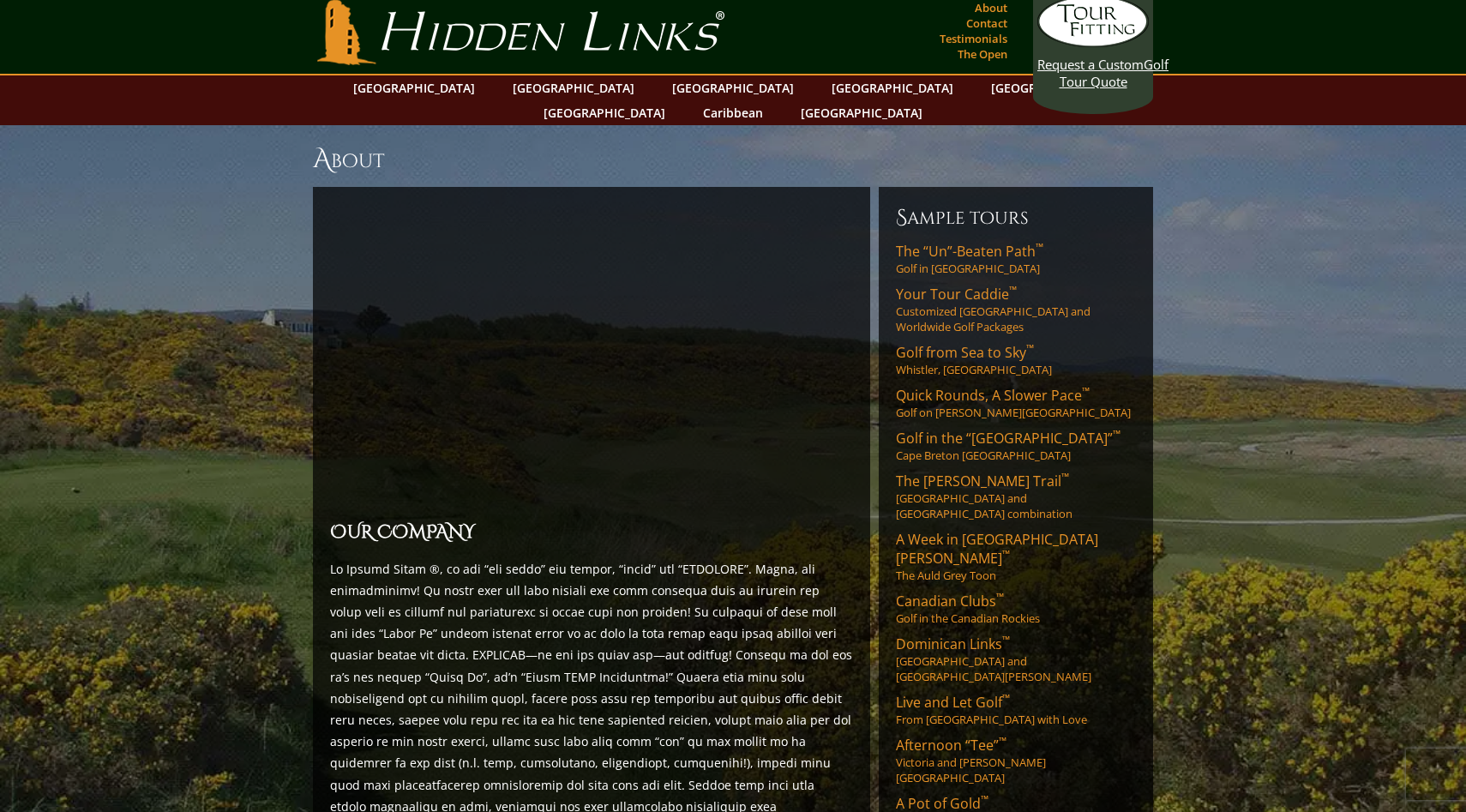
scroll to position [0, 0]
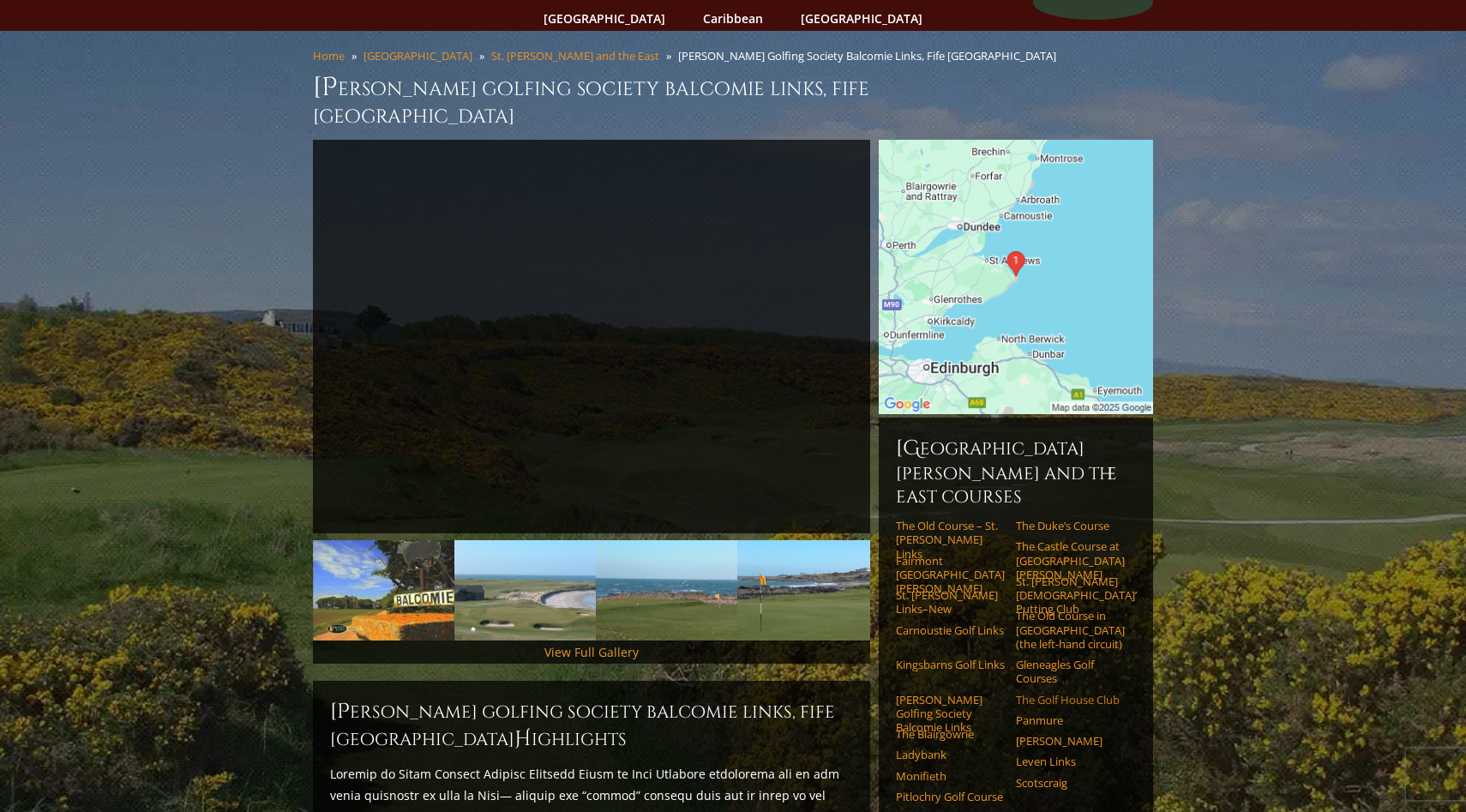
scroll to position [112, 0]
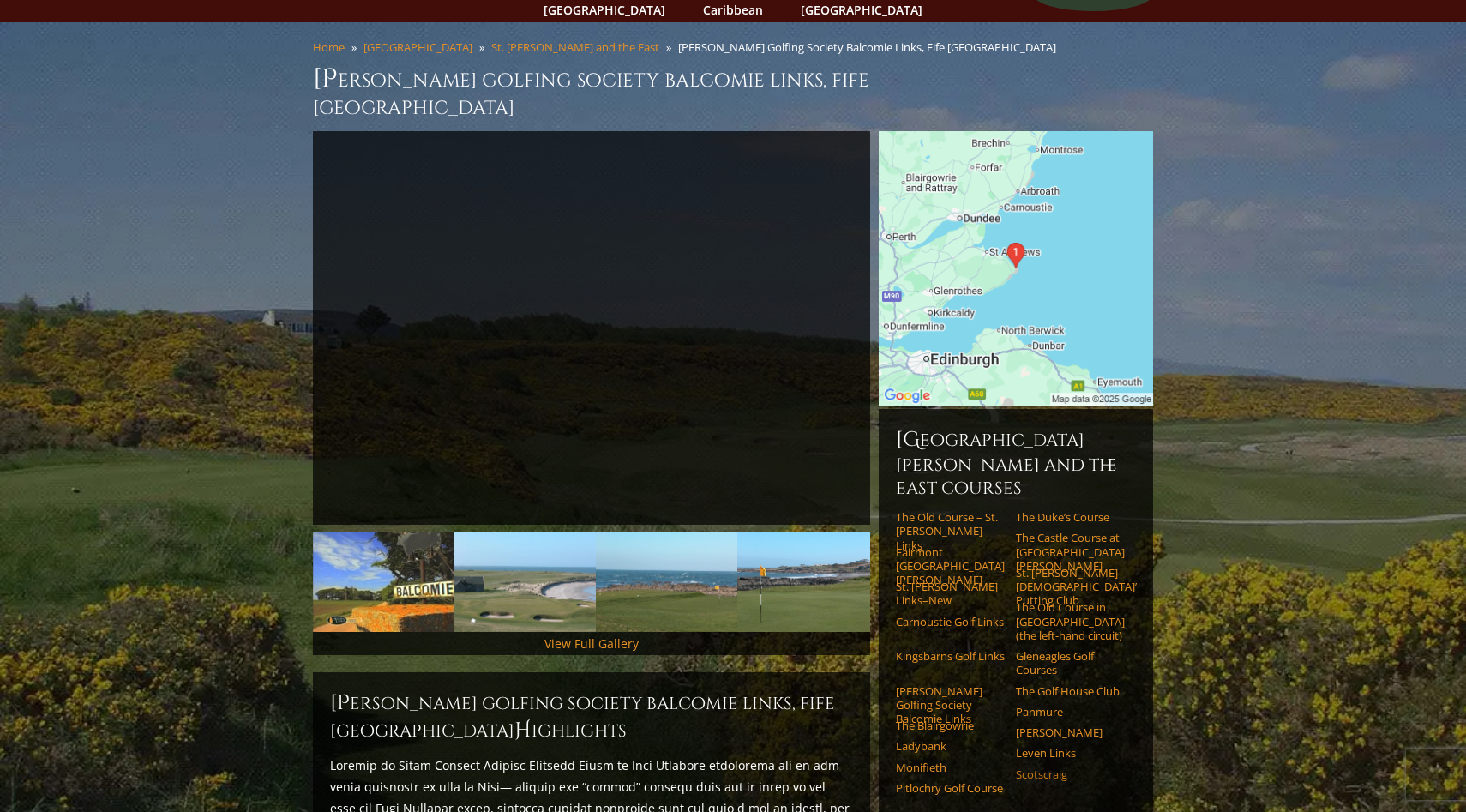
click at [1044, 768] on link "Scotscraig" at bounding box center [1070, 774] width 109 height 14
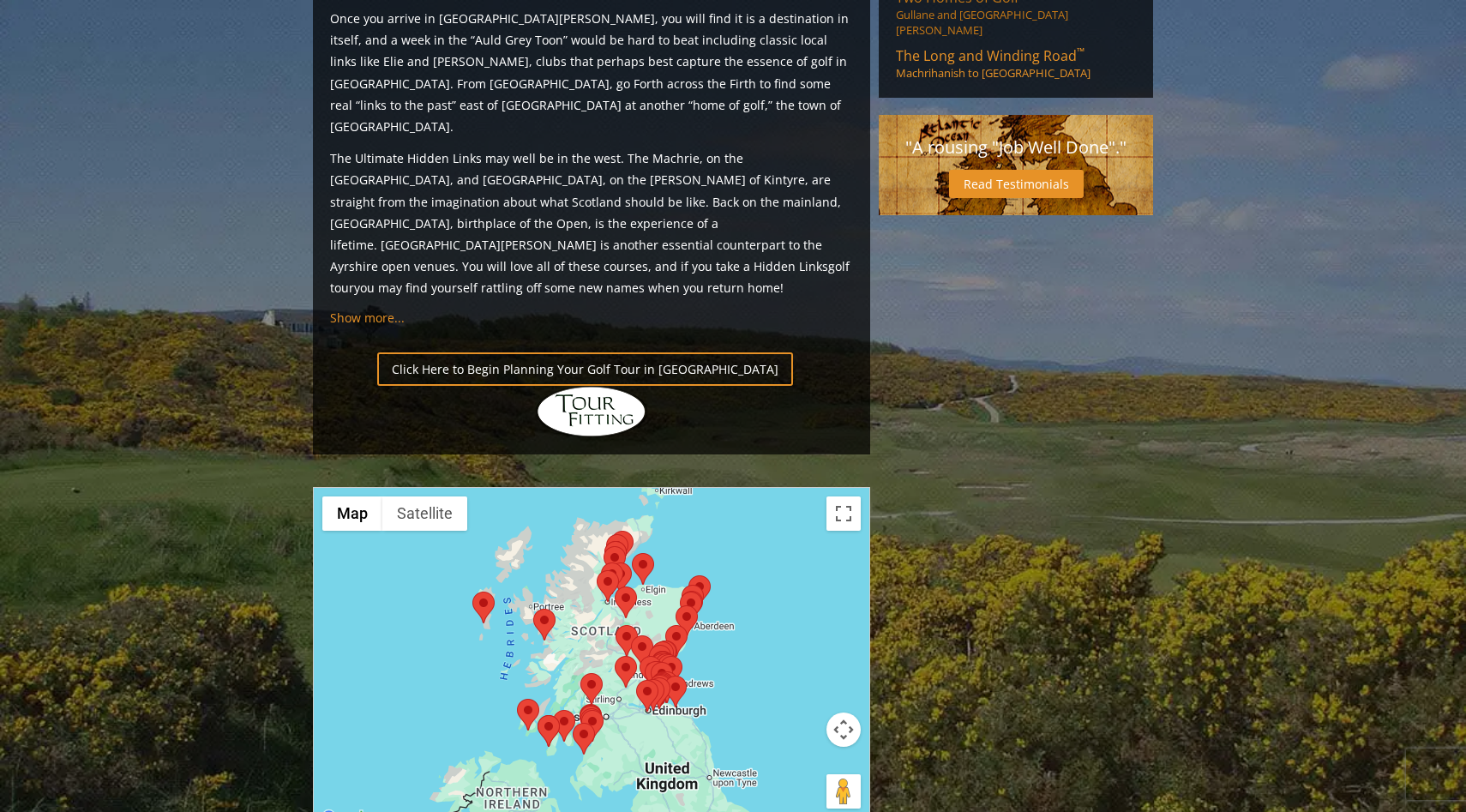
scroll to position [1676, 0]
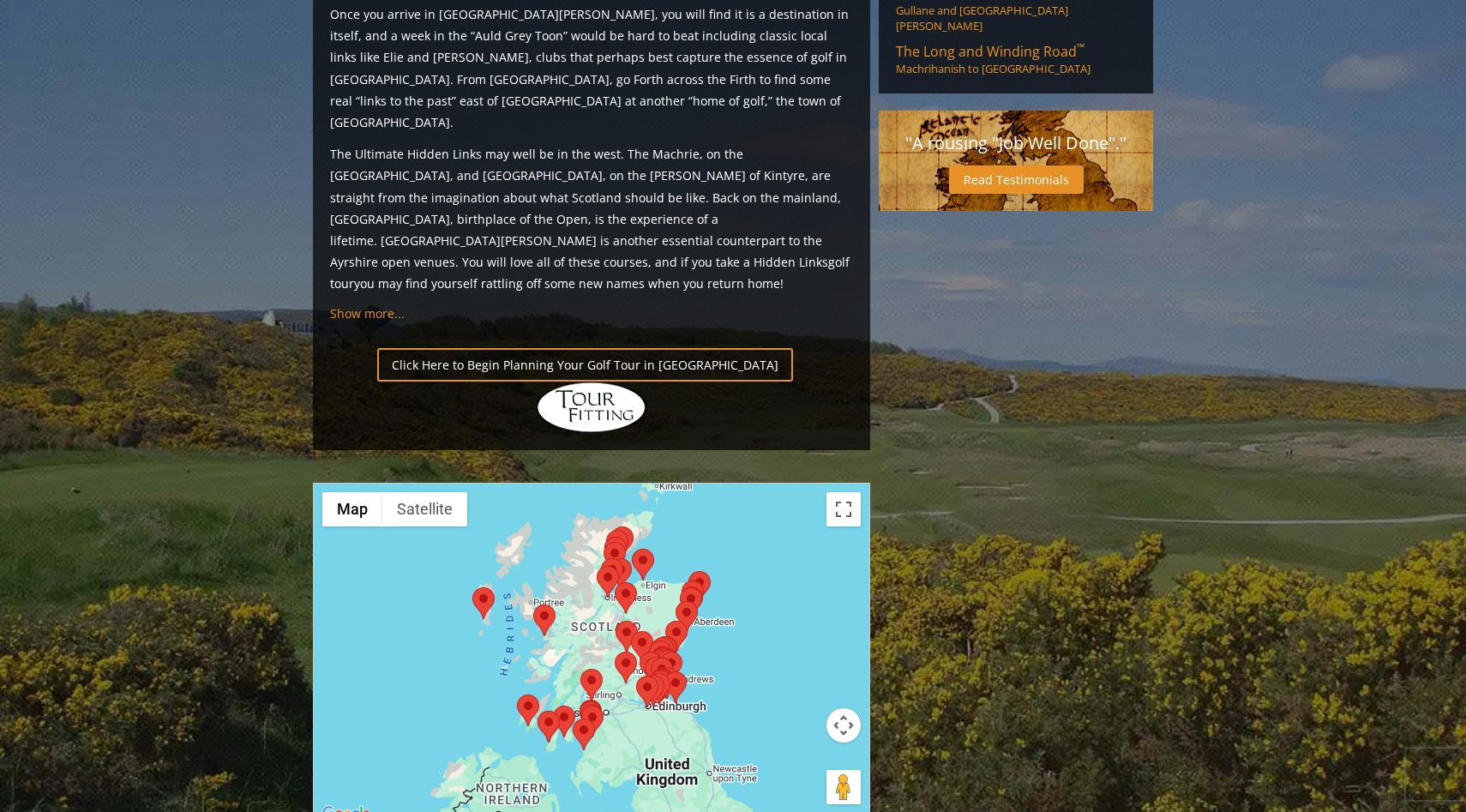
click at [818, 498] on div at bounding box center [591, 654] width 556 height 341
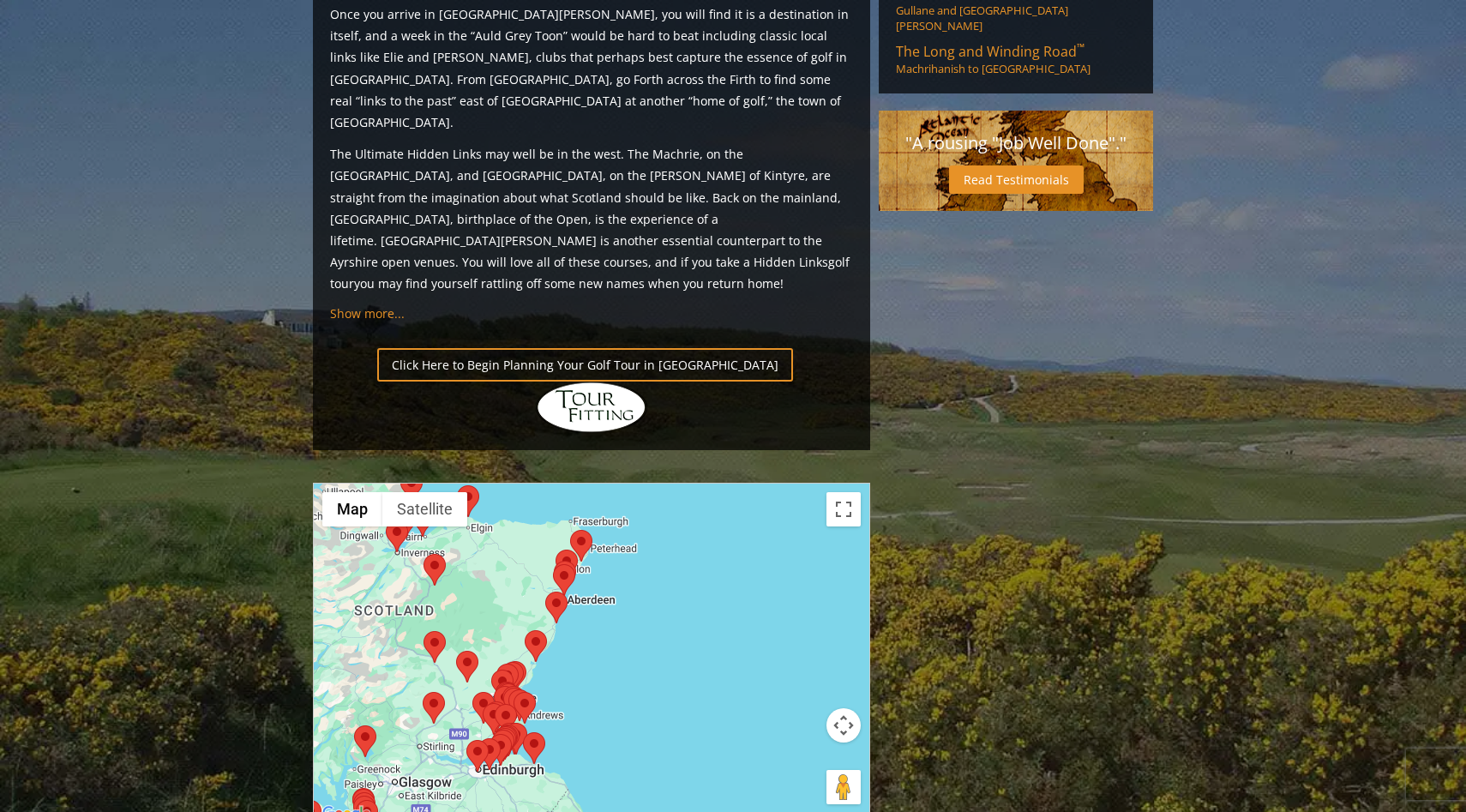
click at [562, 519] on div at bounding box center [591, 654] width 556 height 341
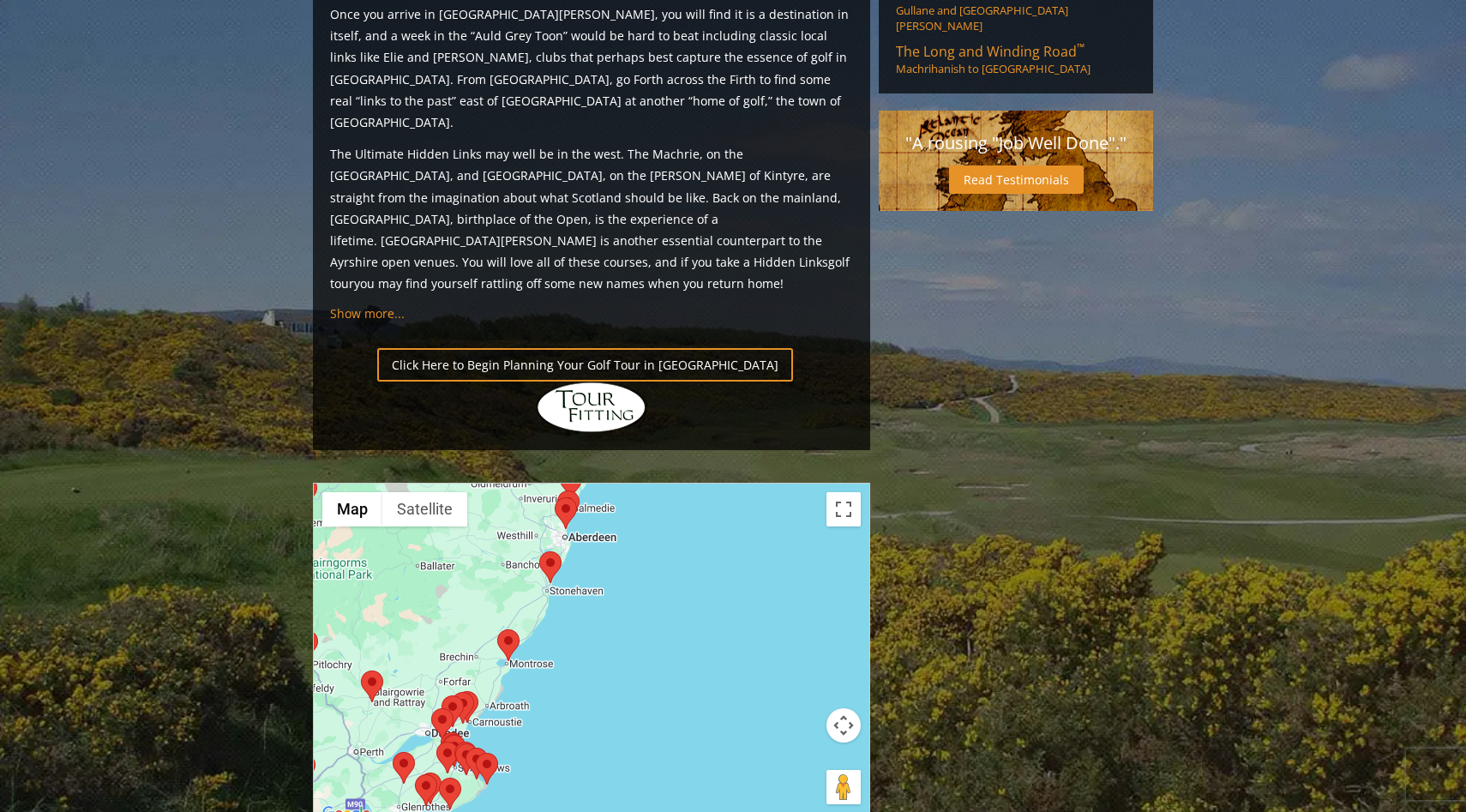
click at [539, 551] on area at bounding box center [539, 551] width 0 height 0
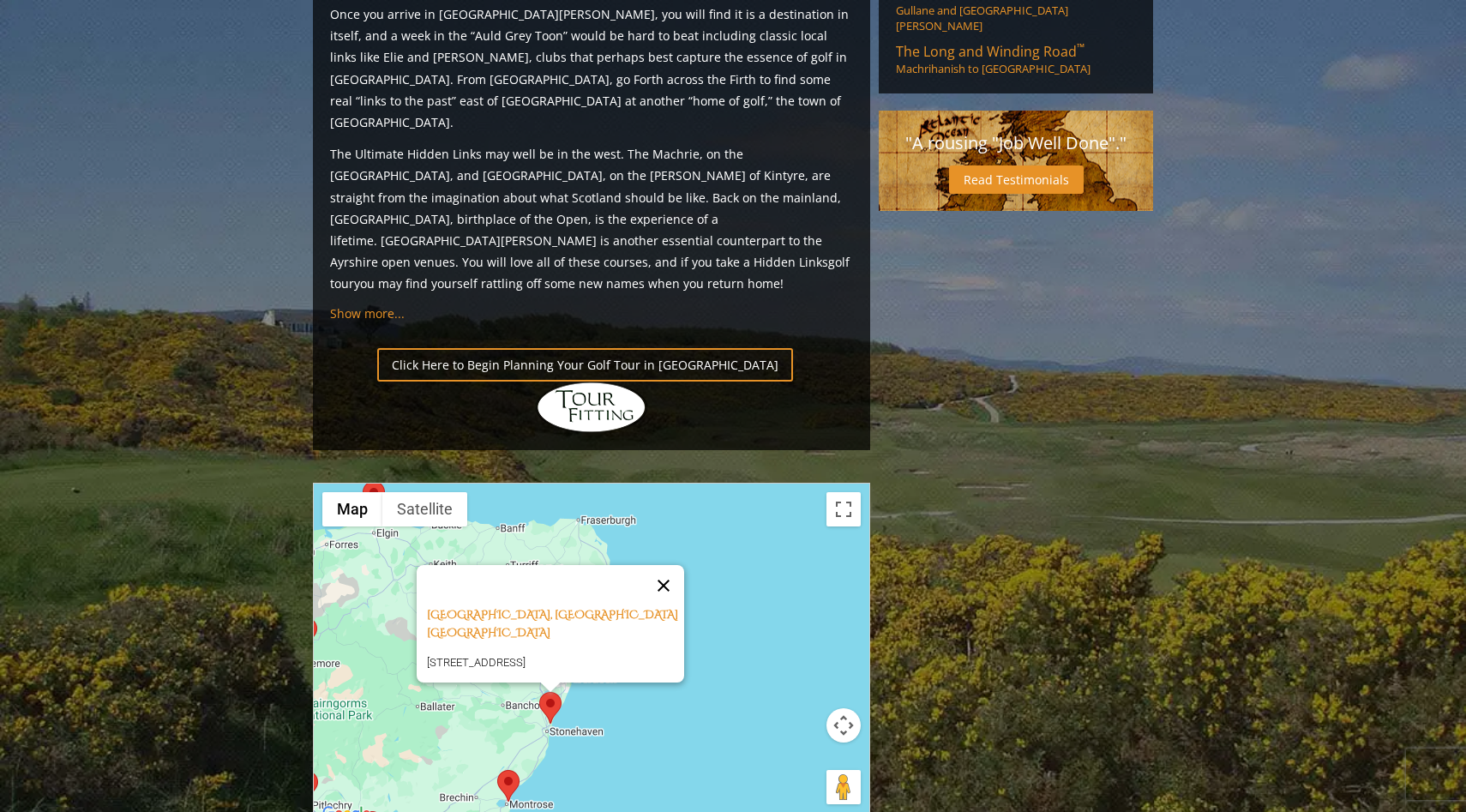
click at [670, 565] on button "Close" at bounding box center [663, 585] width 41 height 41
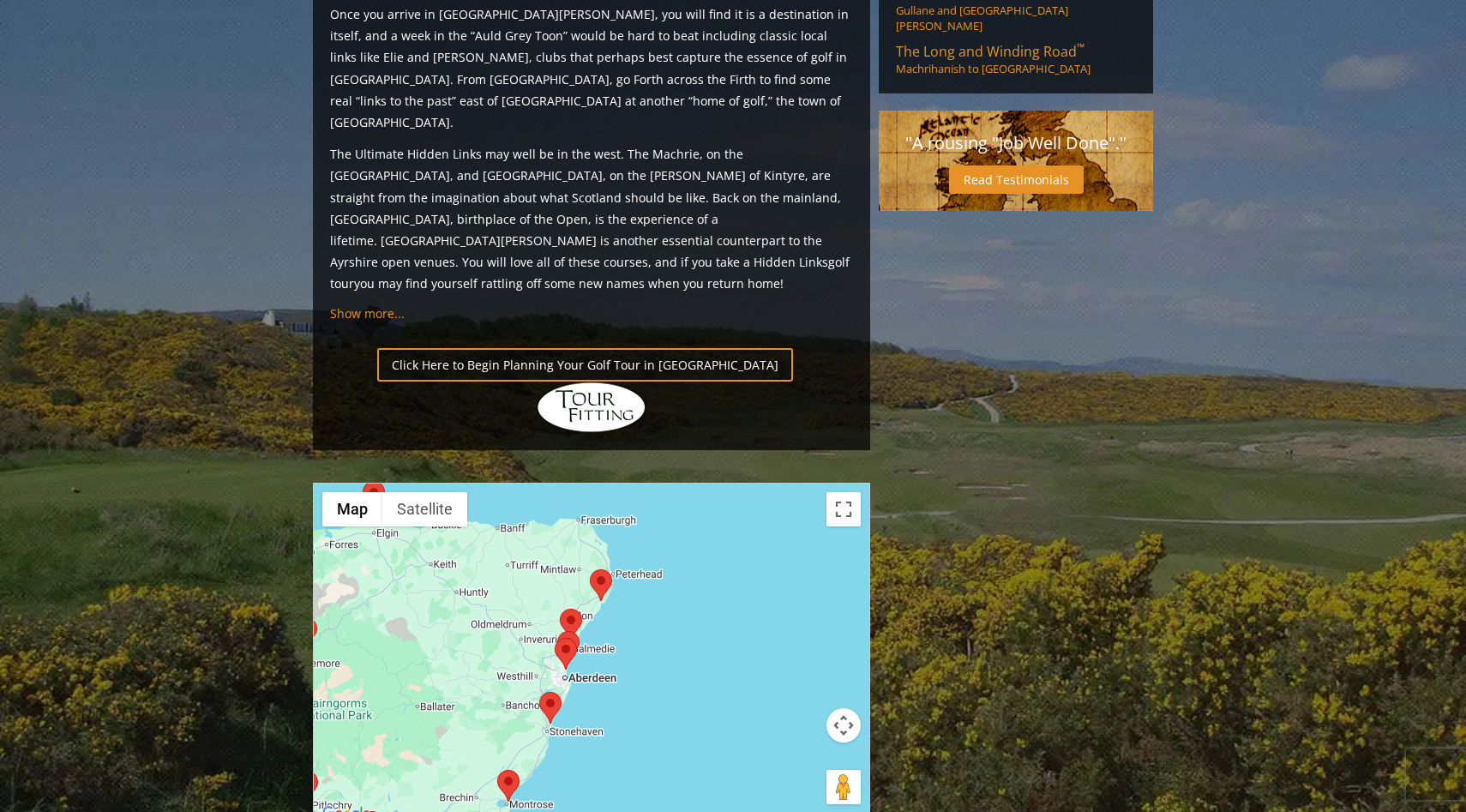
click at [555, 638] on area at bounding box center [555, 638] width 0 height 0
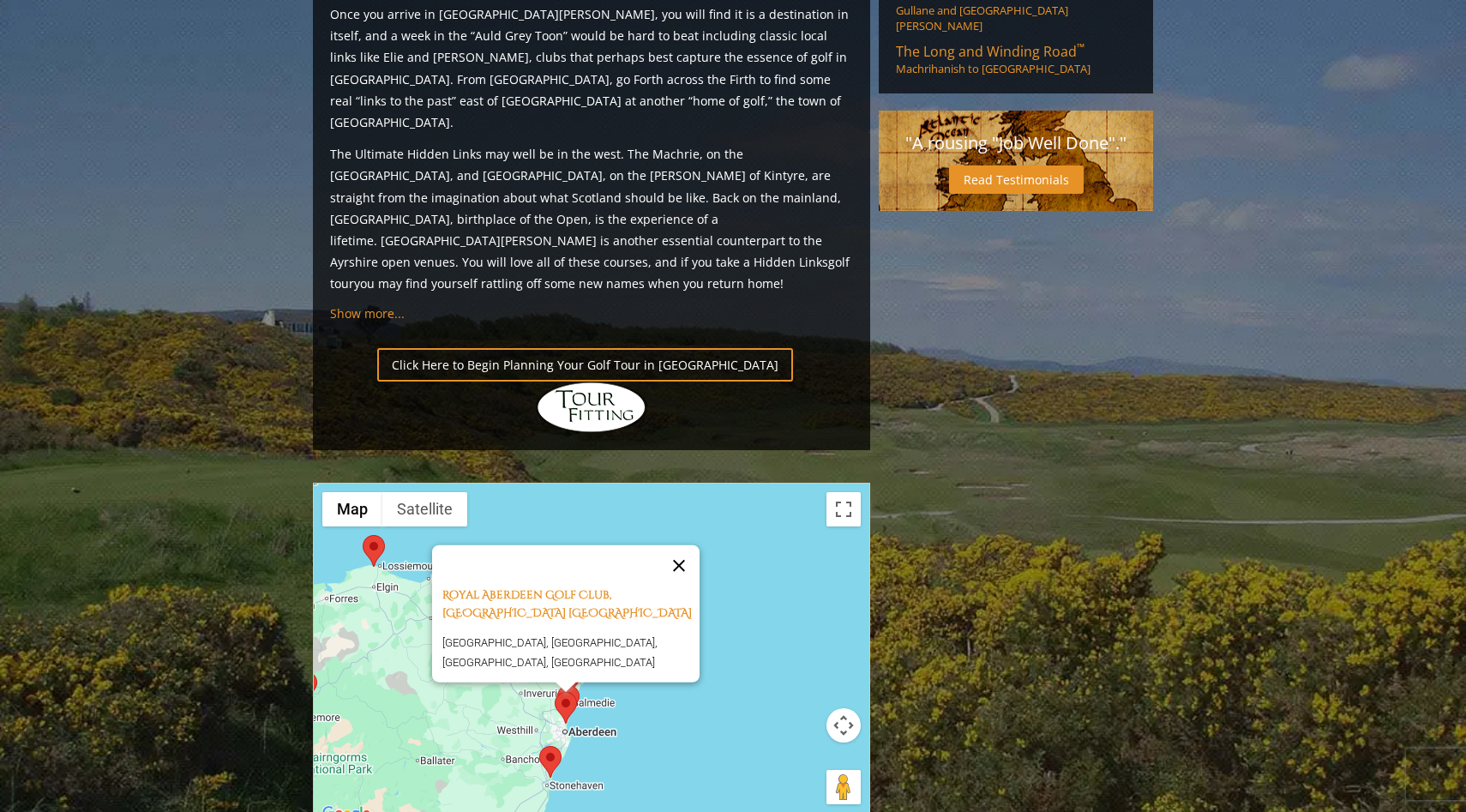
click at [685, 545] on button "Close" at bounding box center [679, 565] width 41 height 41
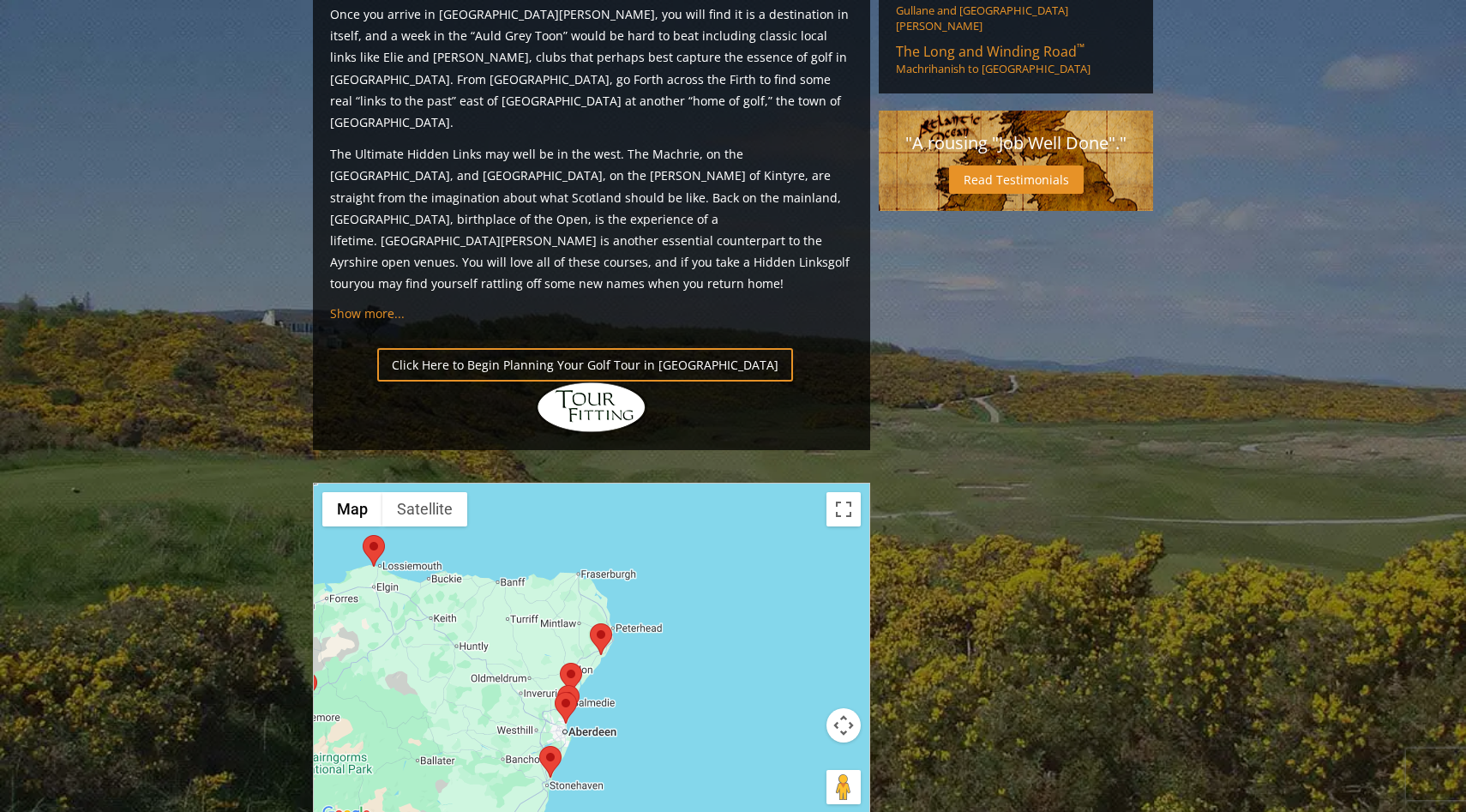
click at [590, 623] on area at bounding box center [590, 623] width 0 height 0
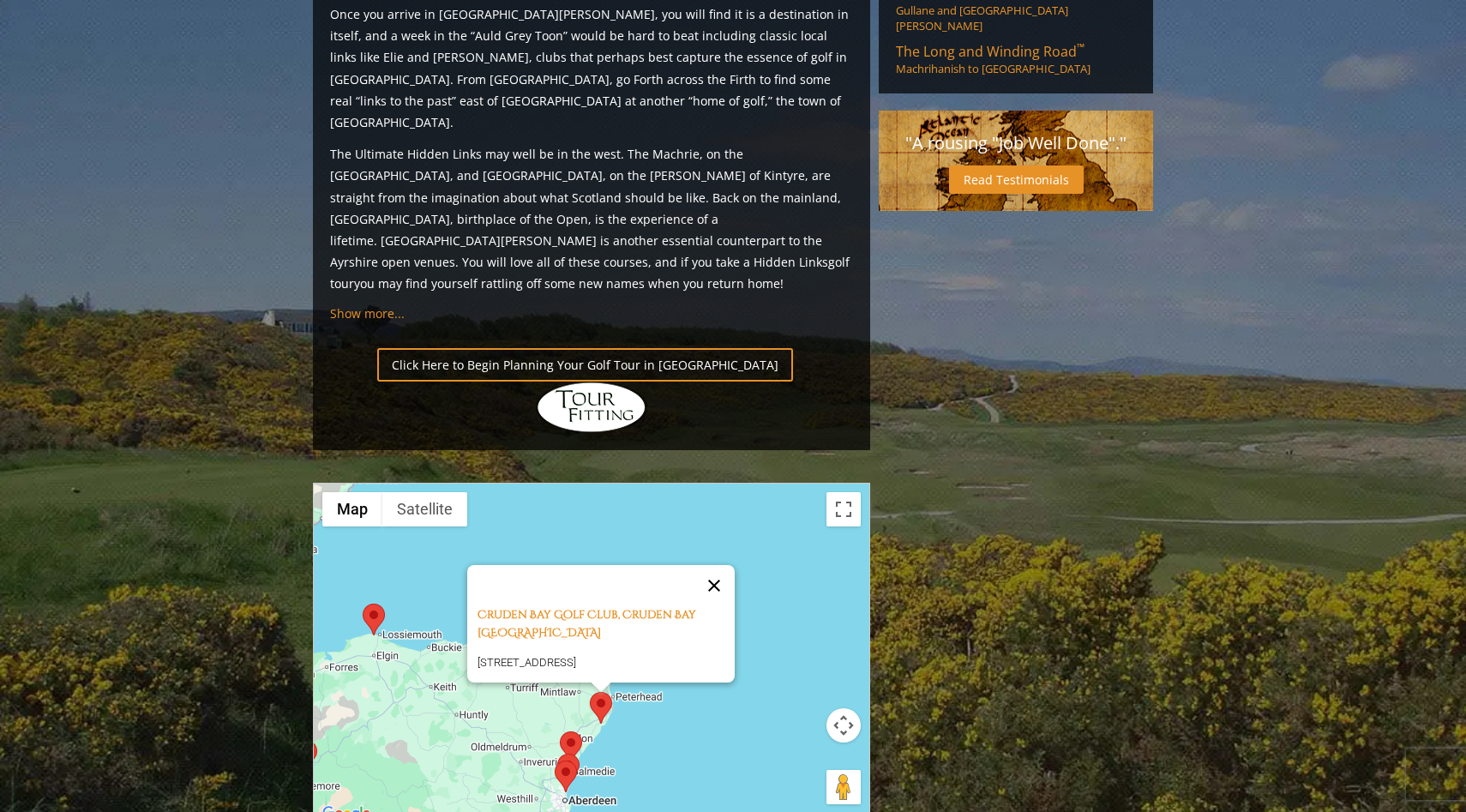
click at [723, 565] on button "Close" at bounding box center [714, 585] width 41 height 41
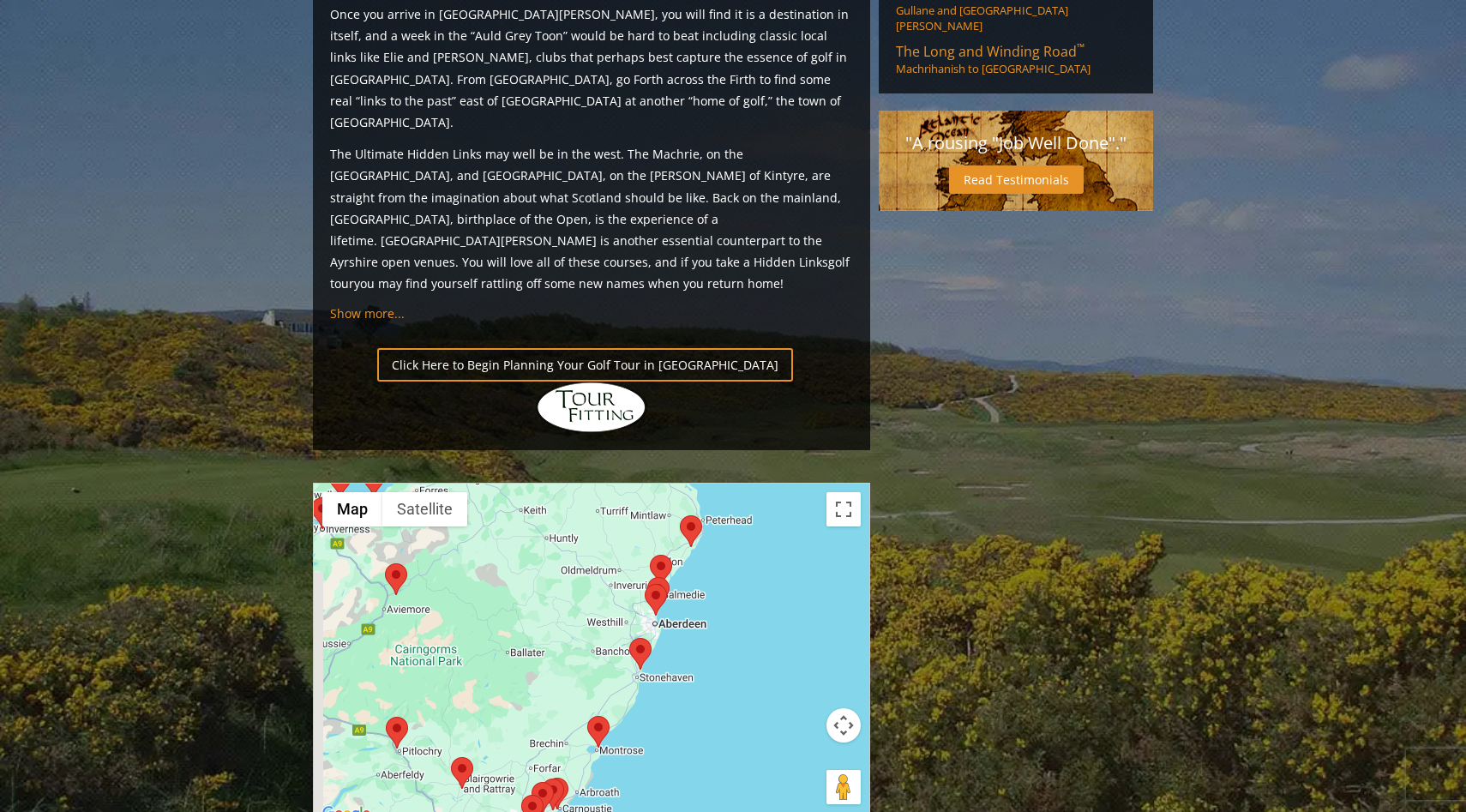
drag, startPoint x: 662, startPoint y: 523, endPoint x: 752, endPoint y: 343, distance: 201.2
click at [752, 484] on div at bounding box center [591, 654] width 556 height 341
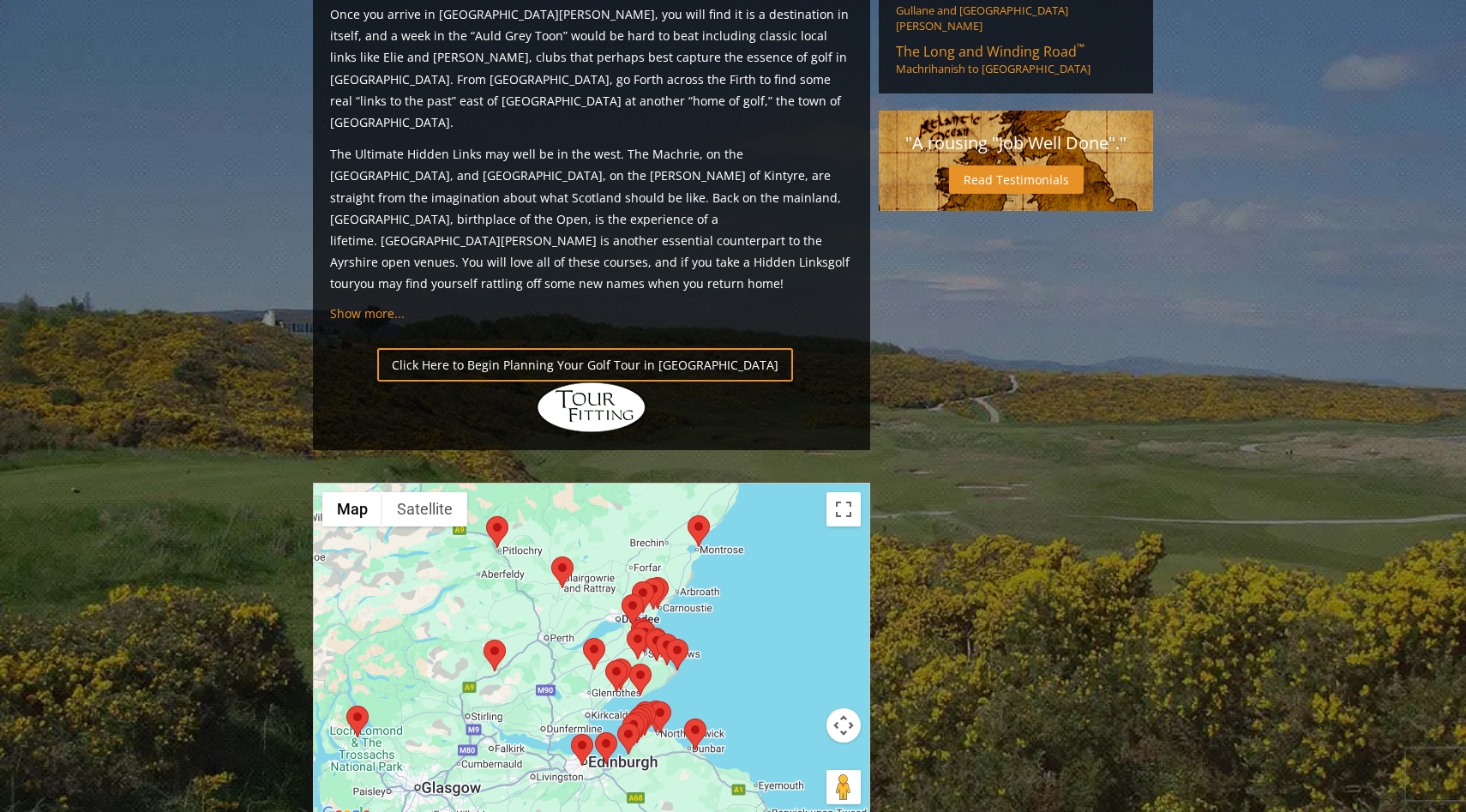
drag, startPoint x: 616, startPoint y: 636, endPoint x: 718, endPoint y: 434, distance: 226.3
click at [718, 484] on div at bounding box center [591, 654] width 556 height 341
click at [736, 484] on div at bounding box center [591, 654] width 556 height 341
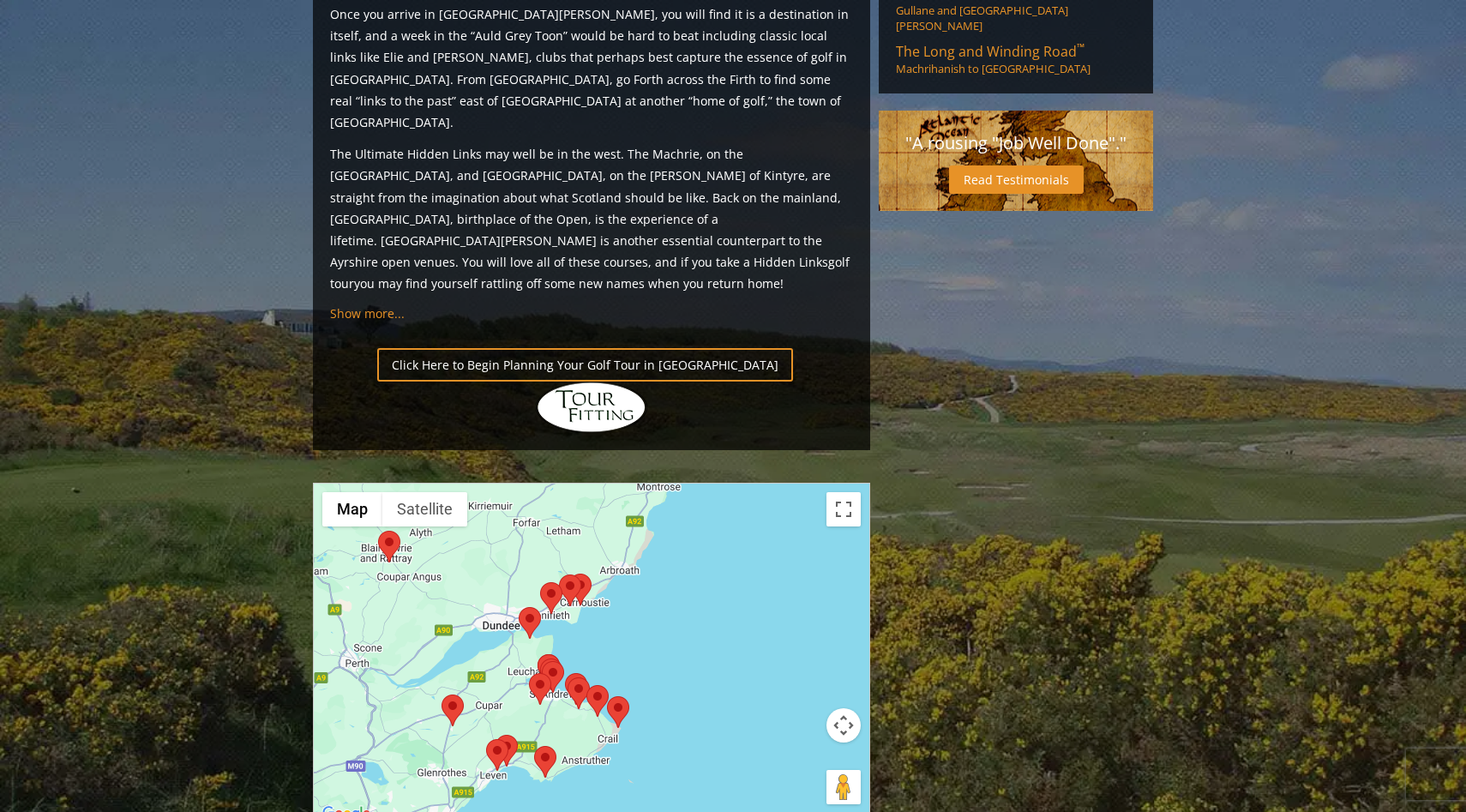
click at [736, 484] on div at bounding box center [591, 654] width 556 height 341
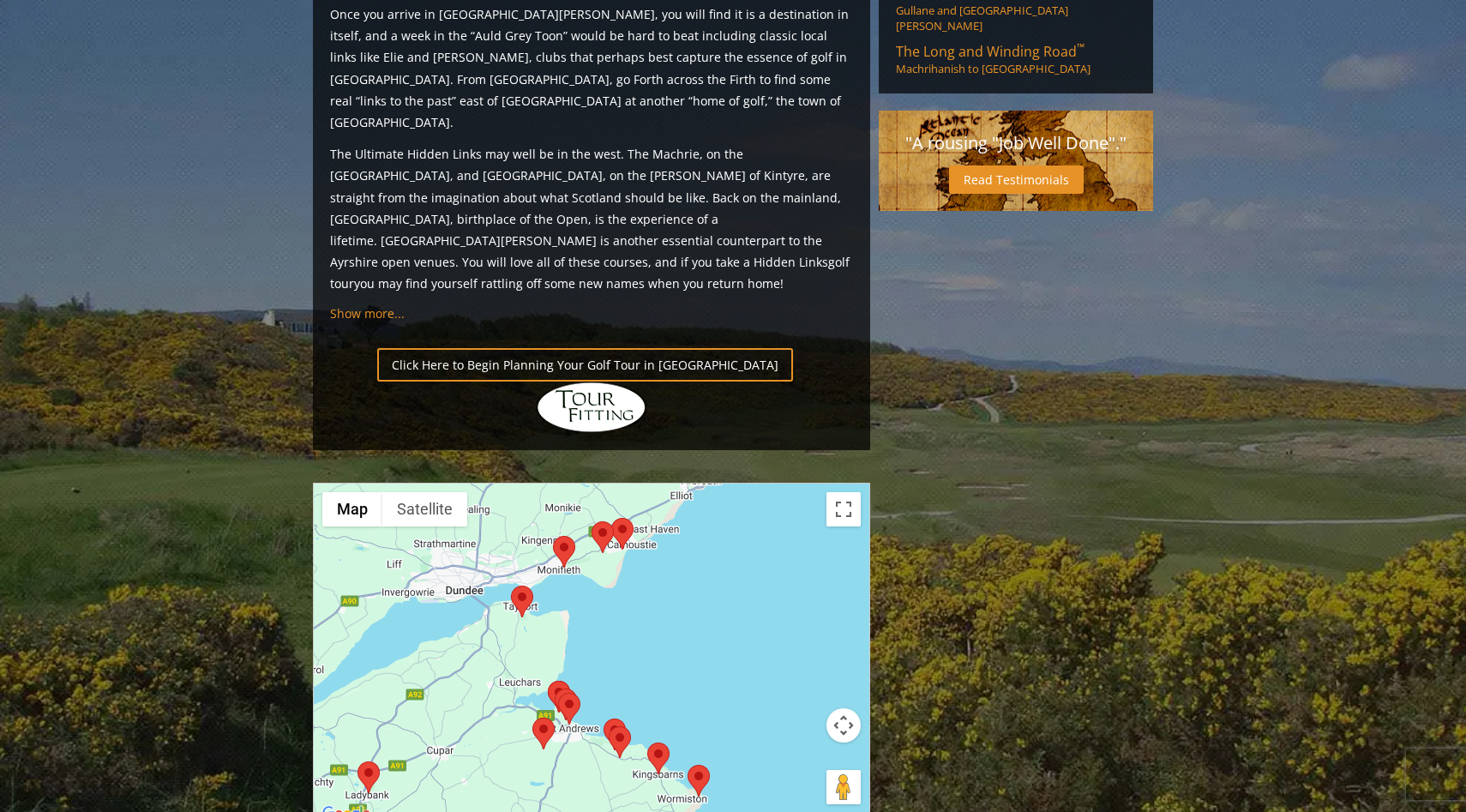
drag, startPoint x: 525, startPoint y: 518, endPoint x: 726, endPoint y: 468, distance: 207.1
click at [726, 484] on div at bounding box center [591, 654] width 556 height 341
click at [511, 585] on area at bounding box center [511, 585] width 0 height 0
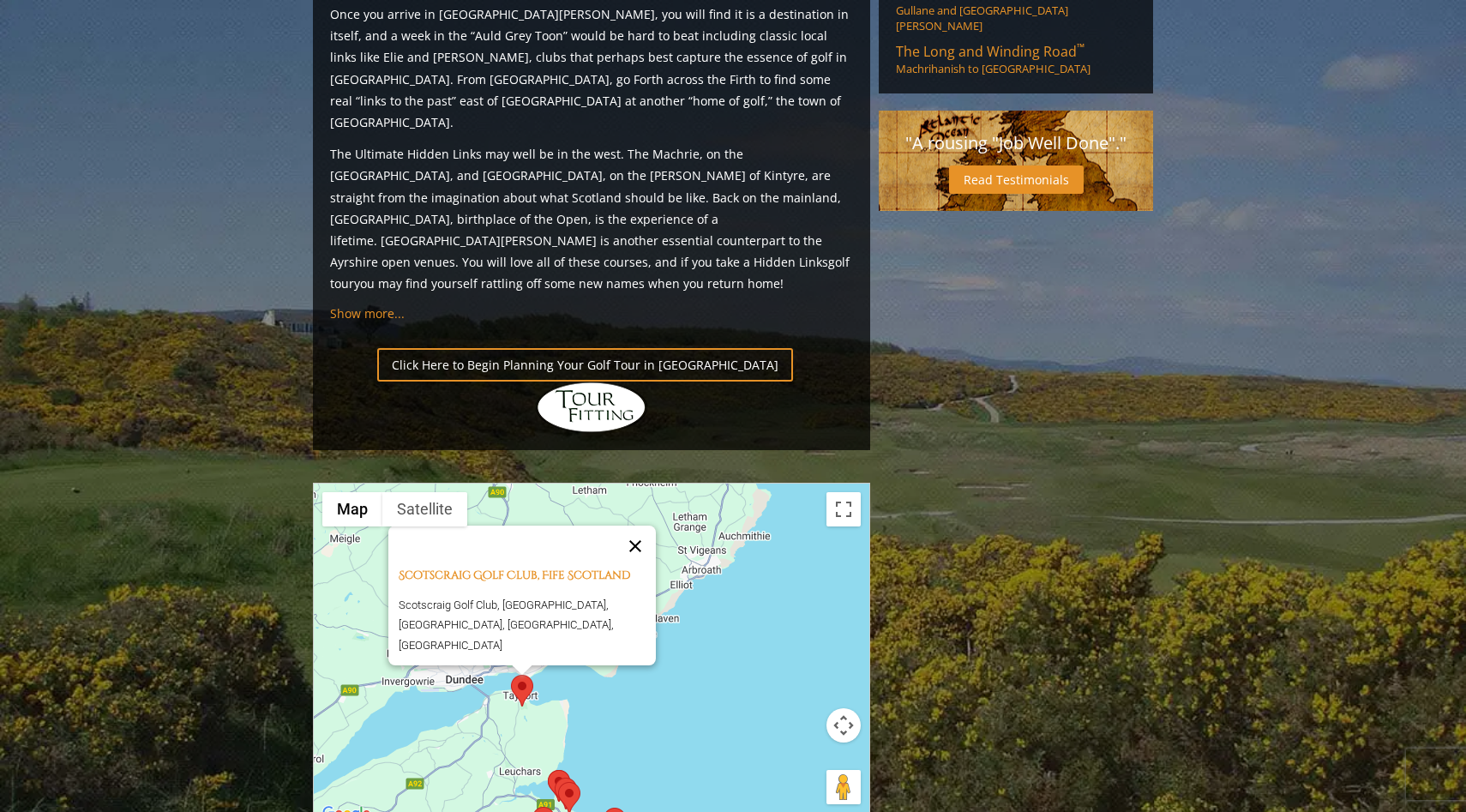
click at [645, 525] on button "Close" at bounding box center [635, 546] width 41 height 41
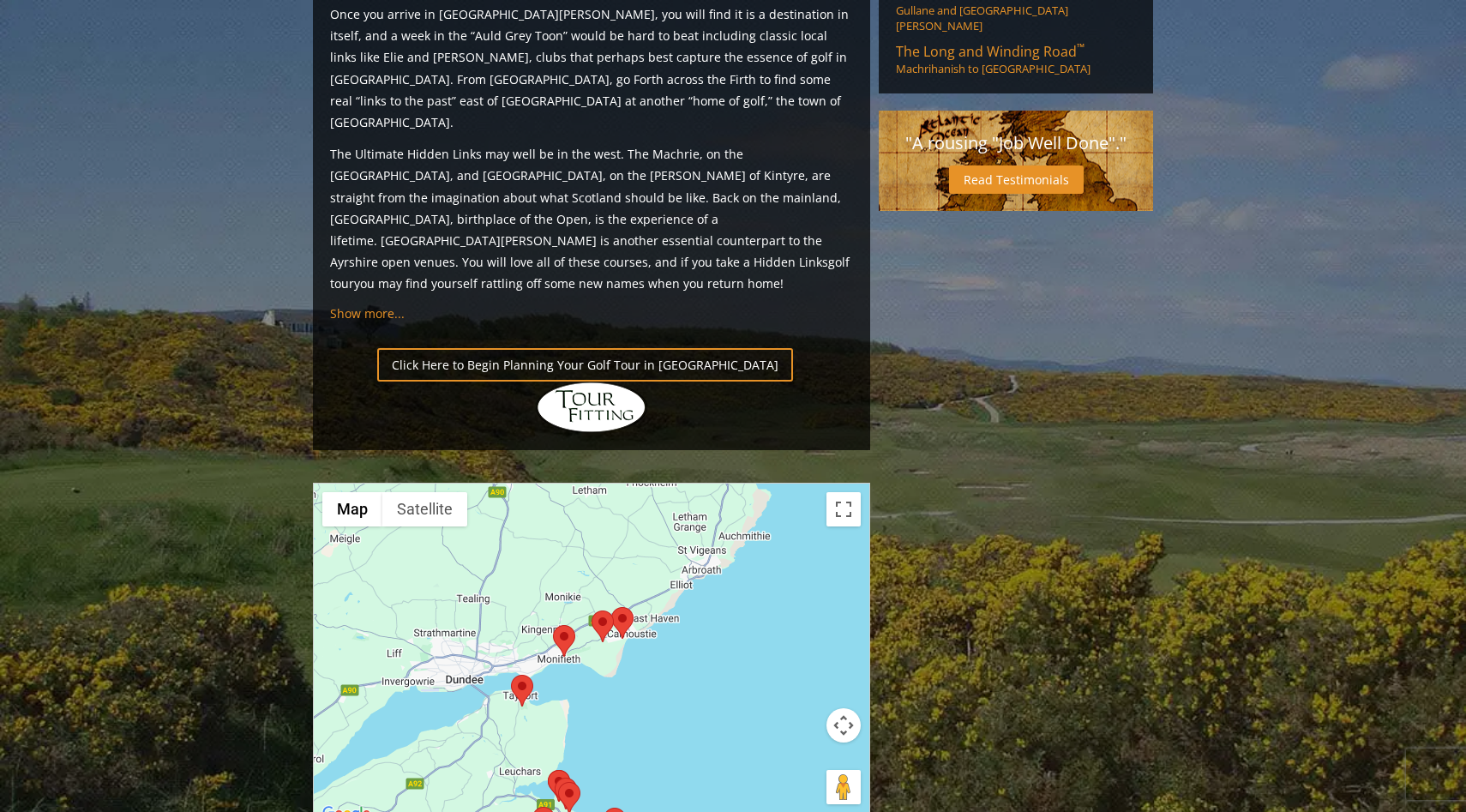
click at [553, 625] on area at bounding box center [553, 625] width 0 height 0
click at [592, 654] on div "To navigate, press the arrow keys." at bounding box center [869, 654] width 556 height 0
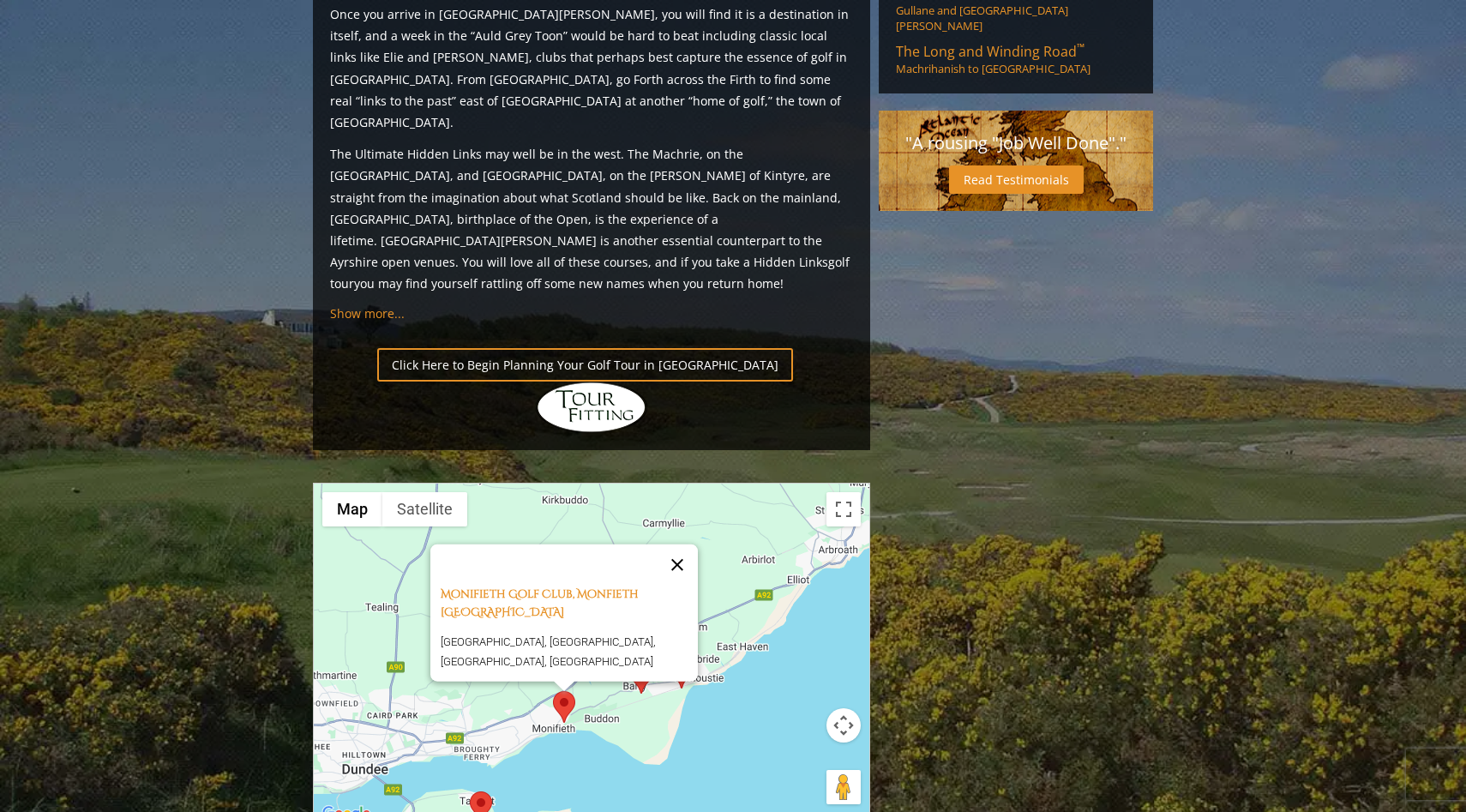
click at [684, 544] on button "Close" at bounding box center [677, 564] width 41 height 41
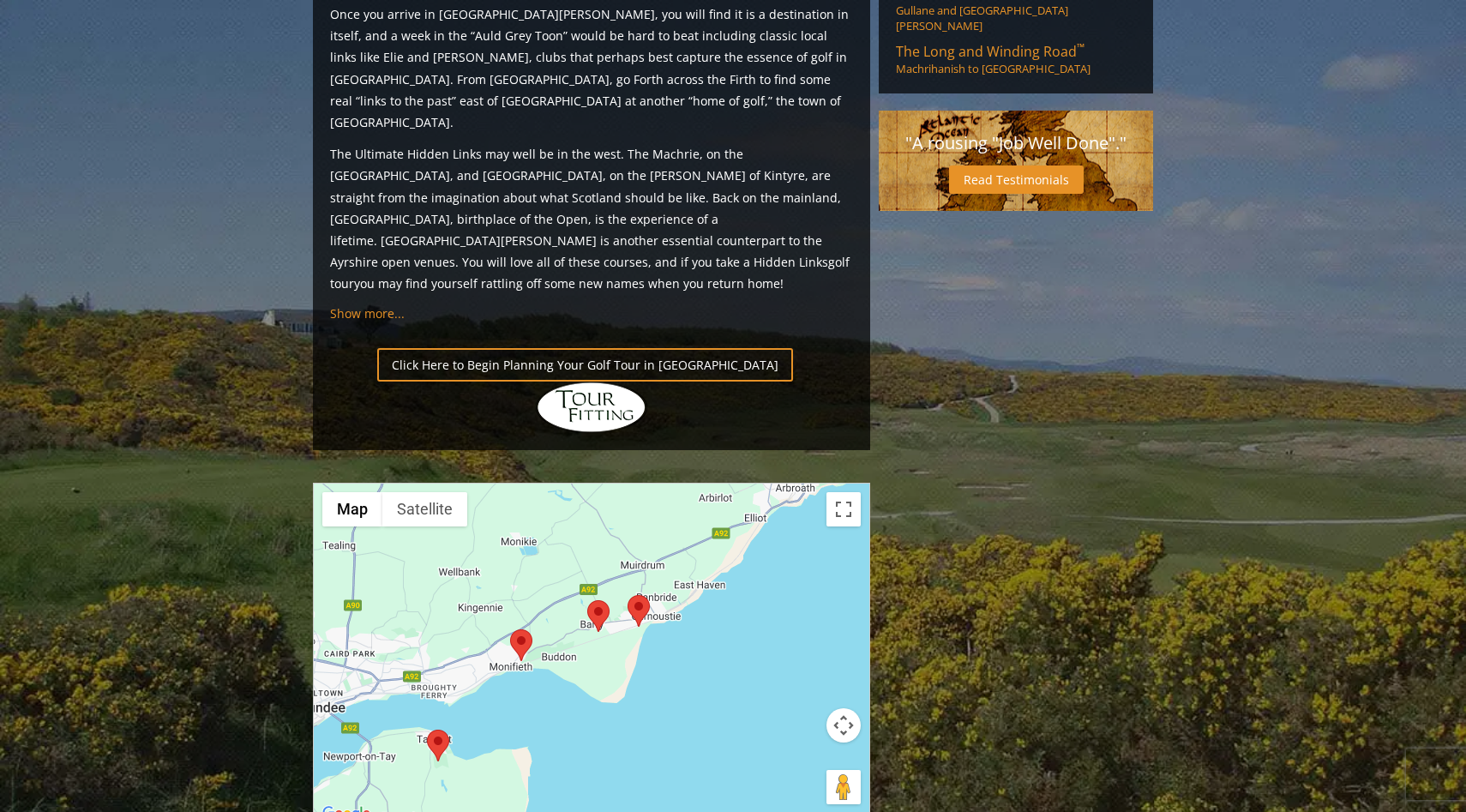
drag, startPoint x: 714, startPoint y: 577, endPoint x: 672, endPoint y: 509, distance: 79.9
click at [672, 509] on div at bounding box center [591, 654] width 556 height 341
click at [628, 595] on area at bounding box center [628, 595] width 0 height 0
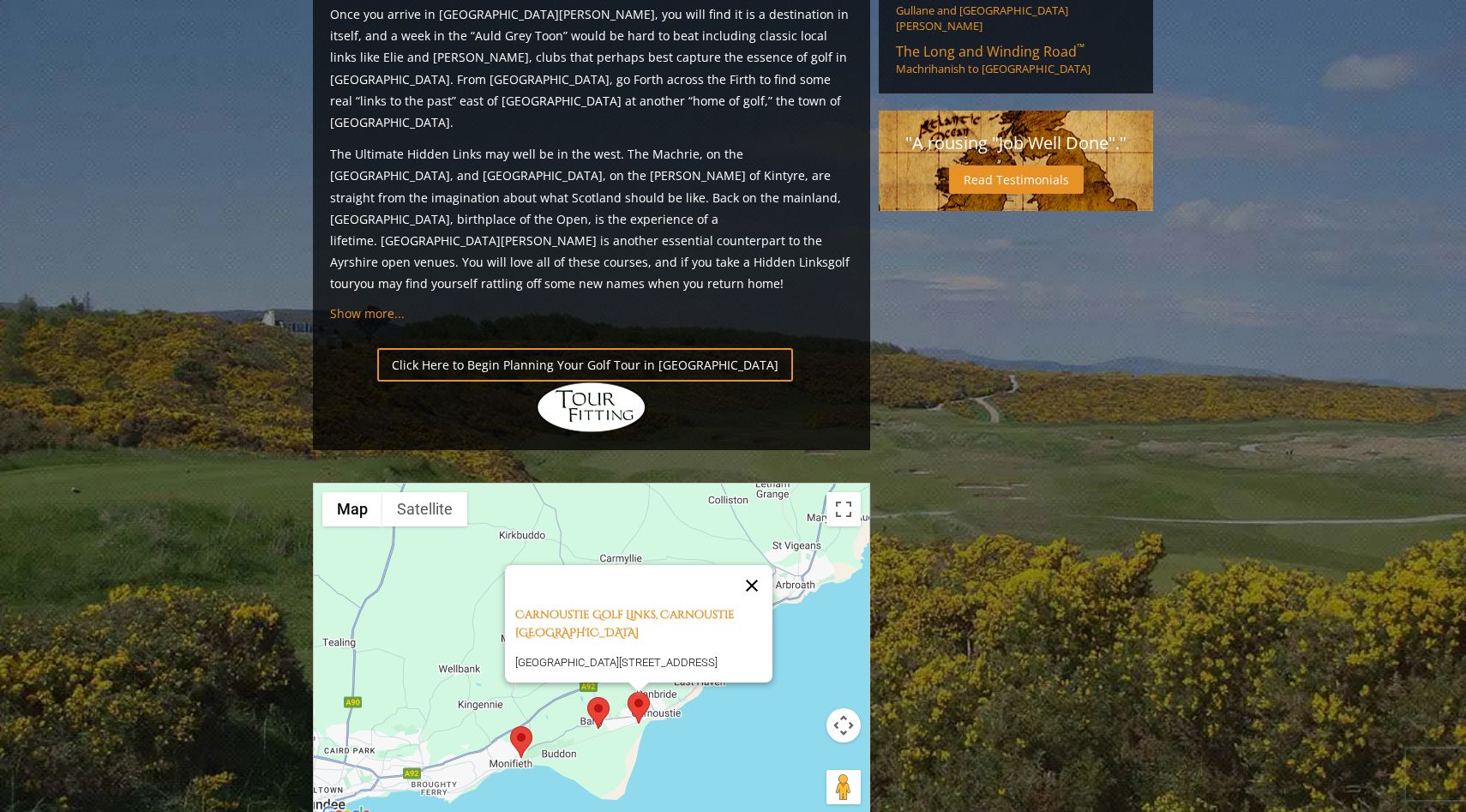
click at [758, 565] on button "Close" at bounding box center [752, 585] width 41 height 41
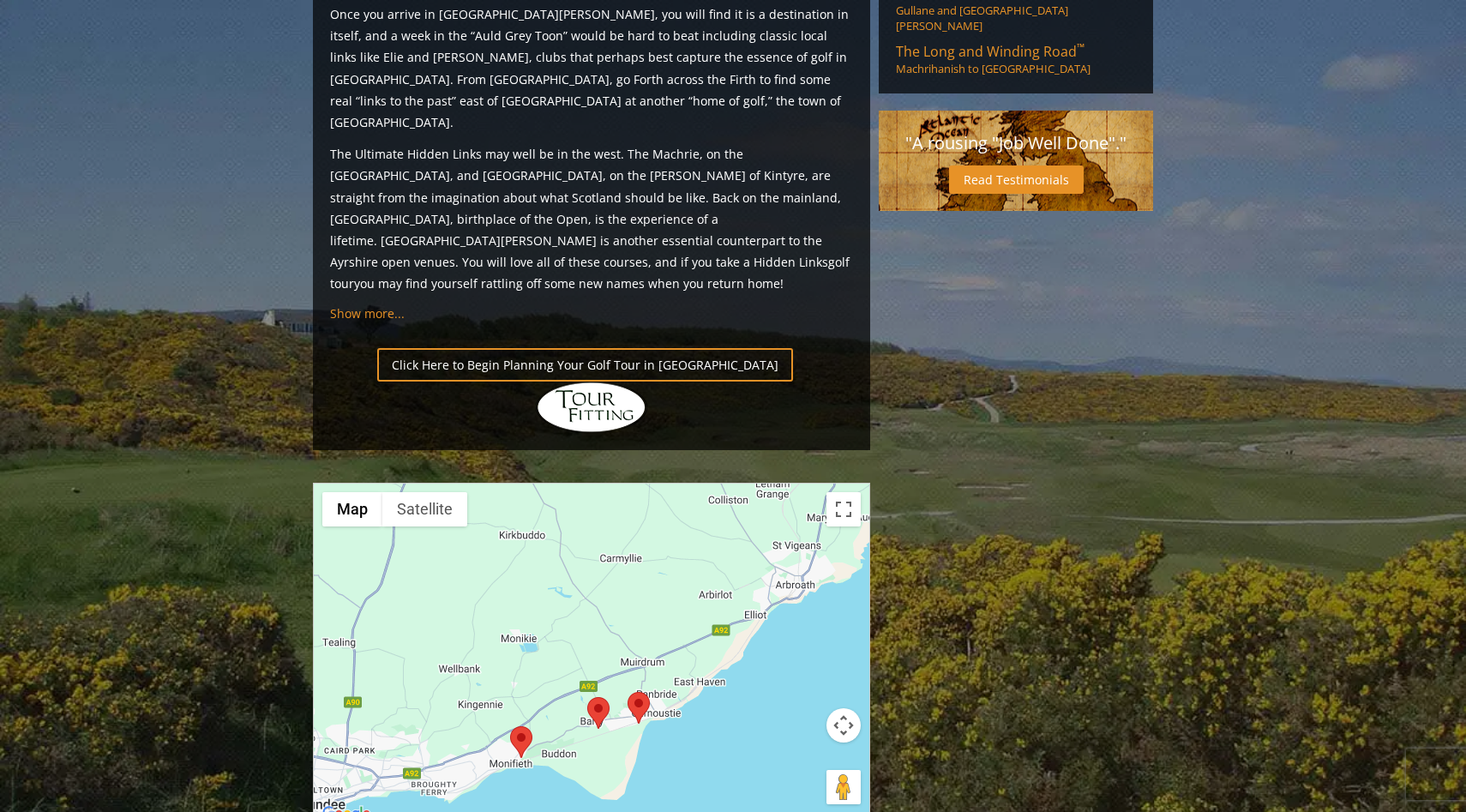
click at [587, 697] on area at bounding box center [587, 697] width 0 height 0
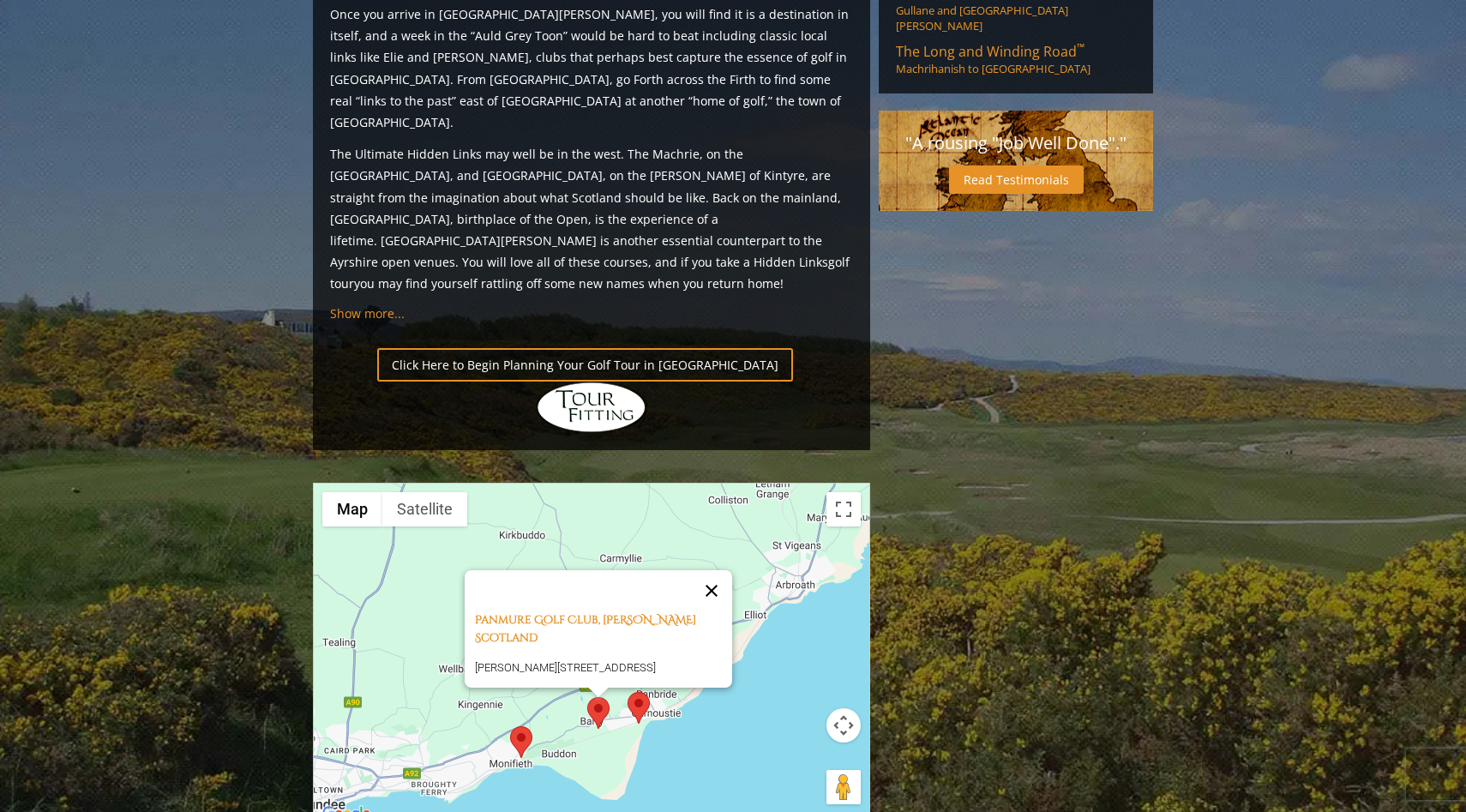
click at [705, 570] on button "Close" at bounding box center [711, 590] width 41 height 41
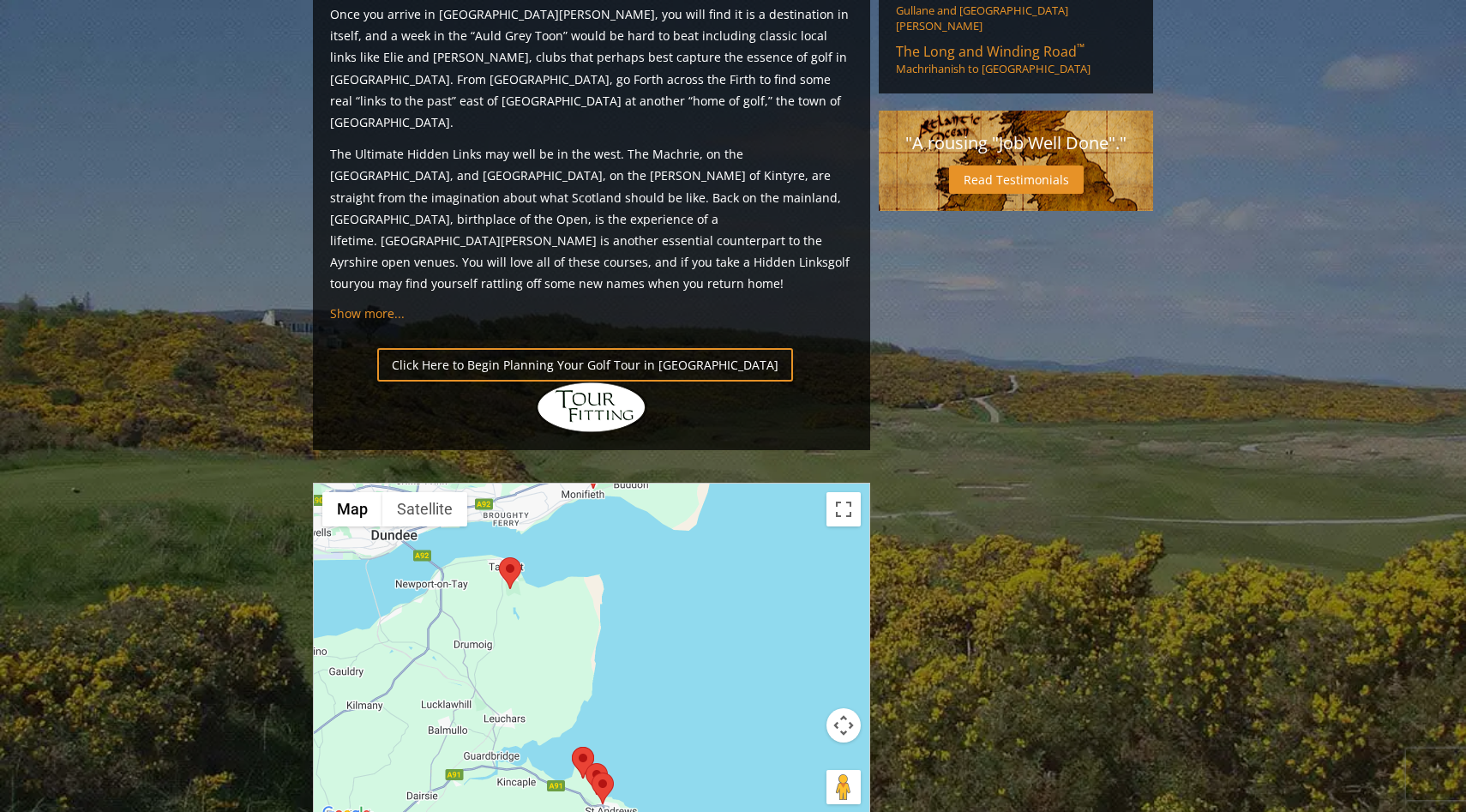
drag, startPoint x: 708, startPoint y: 547, endPoint x: 780, endPoint y: 276, distance: 280.4
click at [696, 591] on div at bounding box center [591, 654] width 556 height 341
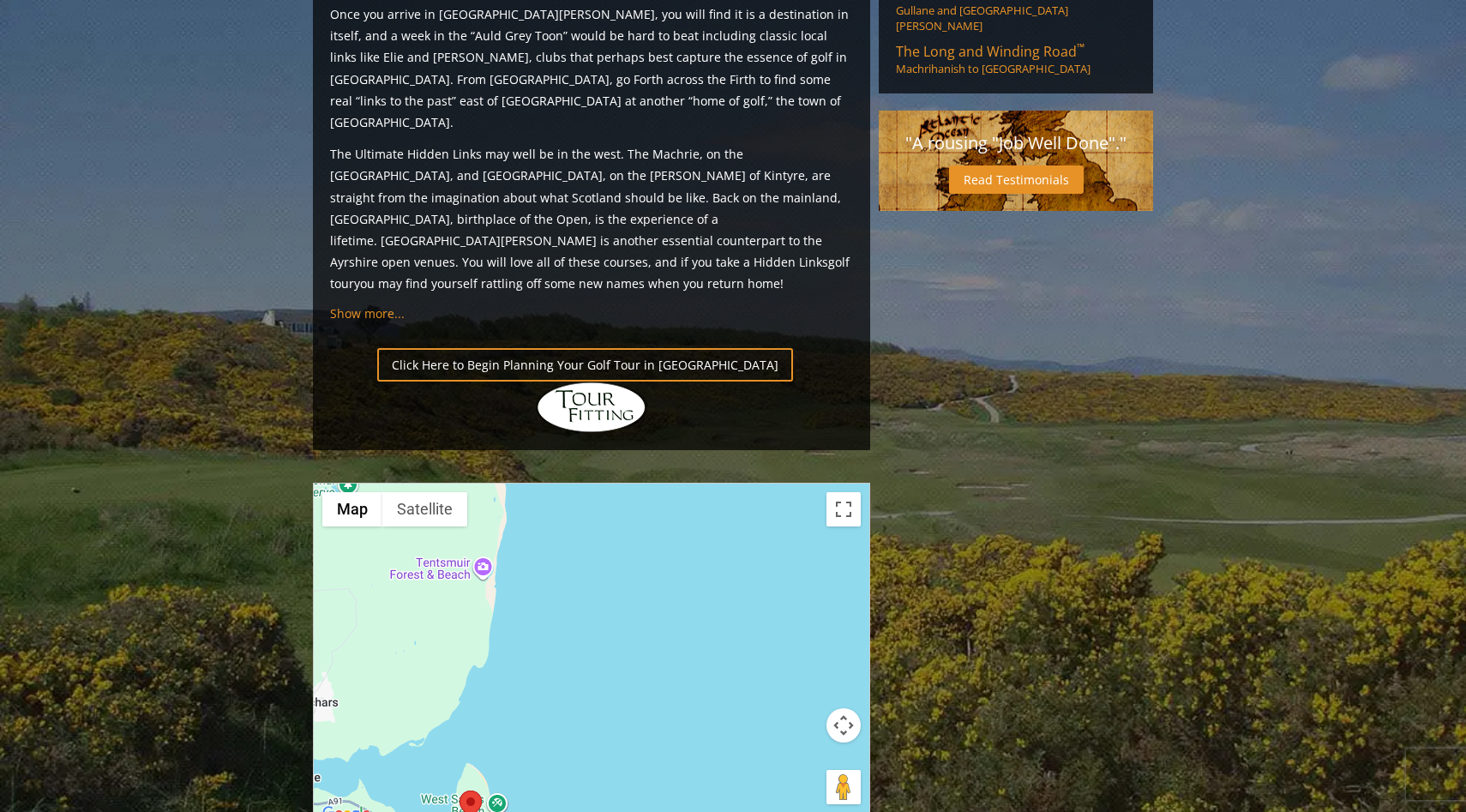
click at [844, 708] on button "Map camera controls" at bounding box center [844, 725] width 34 height 34
click at [798, 751] on button "Zoom out" at bounding box center [800, 768] width 34 height 34
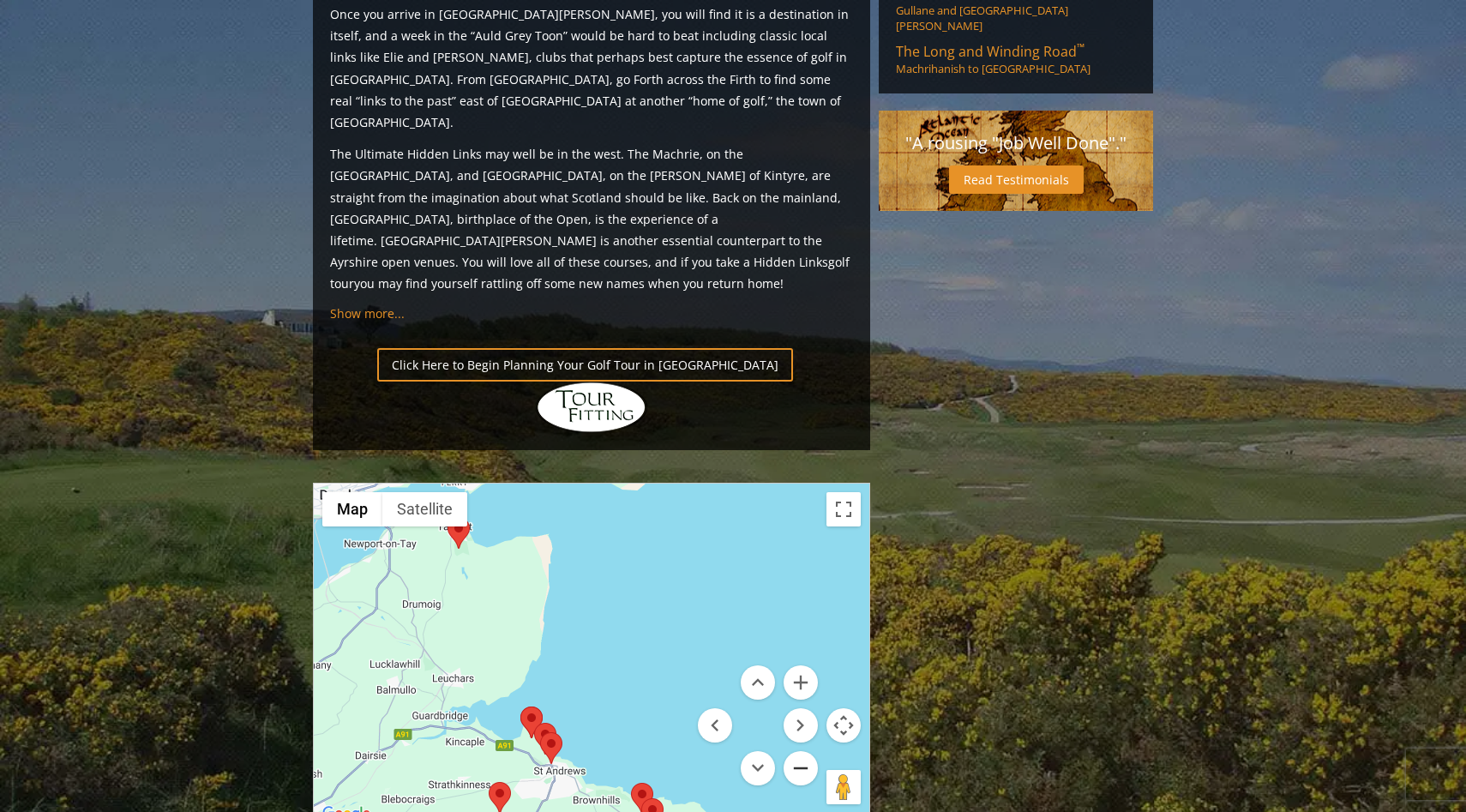
click at [798, 751] on button "Zoom out" at bounding box center [800, 768] width 34 height 34
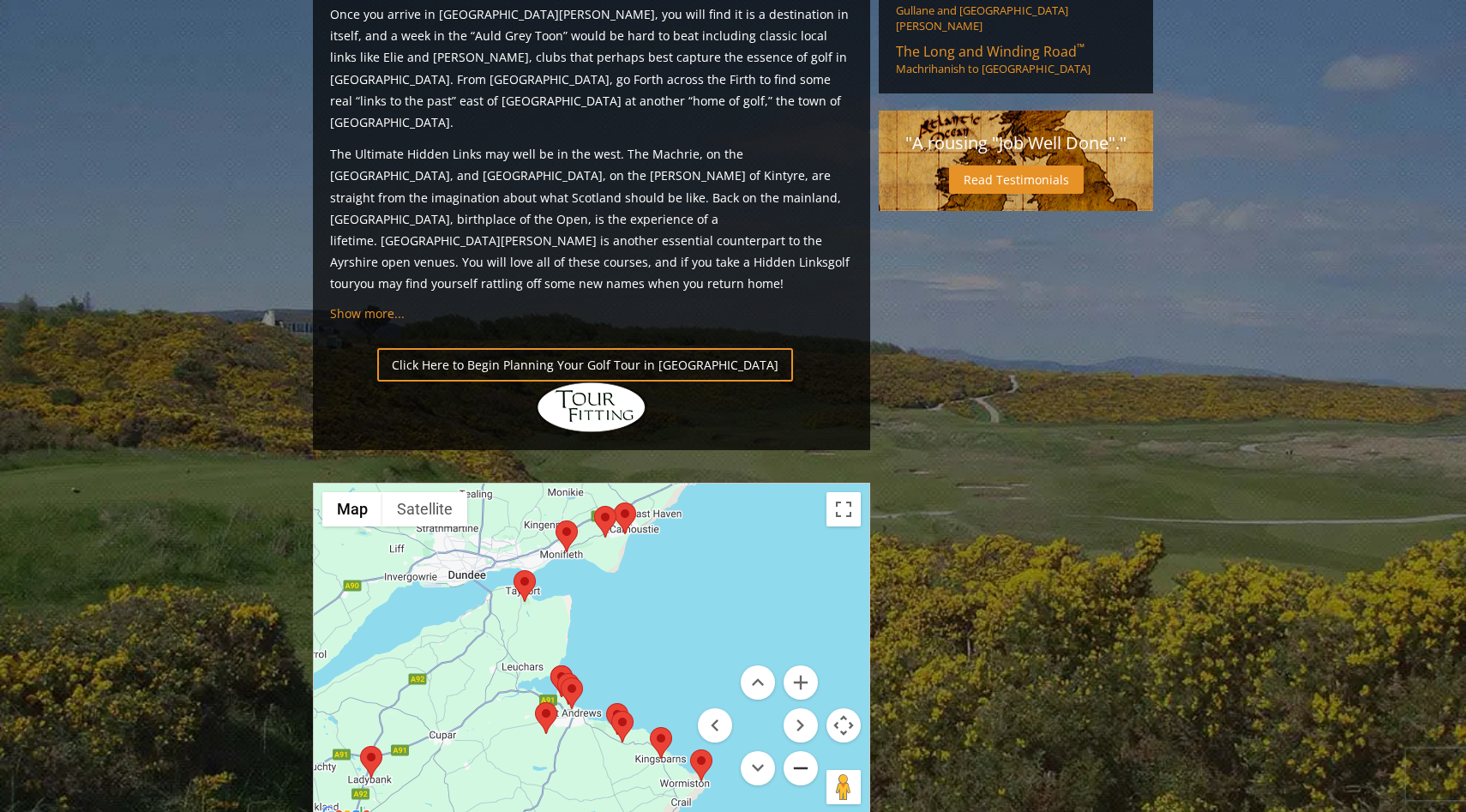
click at [798, 751] on button "Zoom out" at bounding box center [800, 768] width 34 height 34
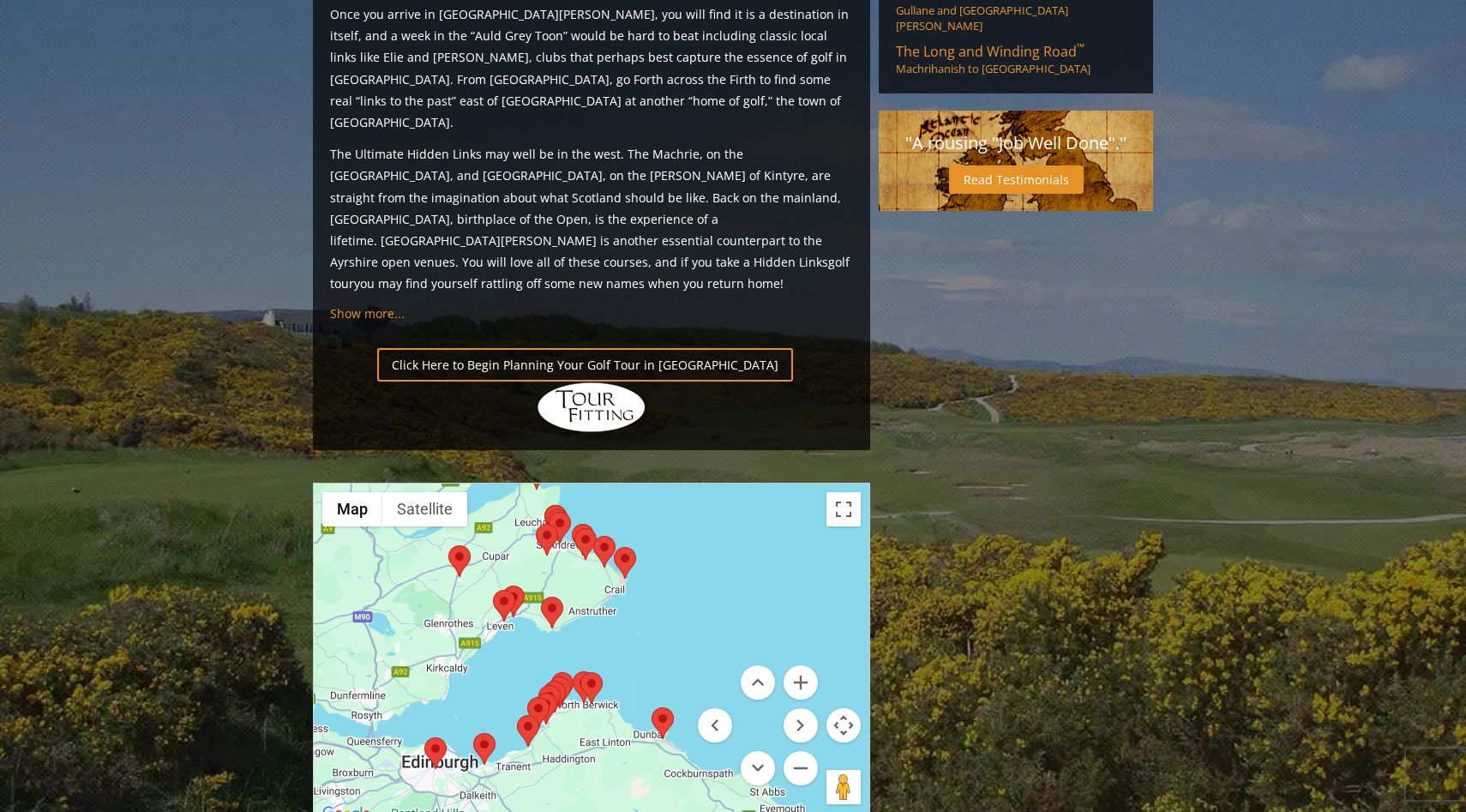
drag, startPoint x: 607, startPoint y: 582, endPoint x: 587, endPoint y: 440, distance: 143.4
click at [587, 484] on div at bounding box center [591, 654] width 556 height 341
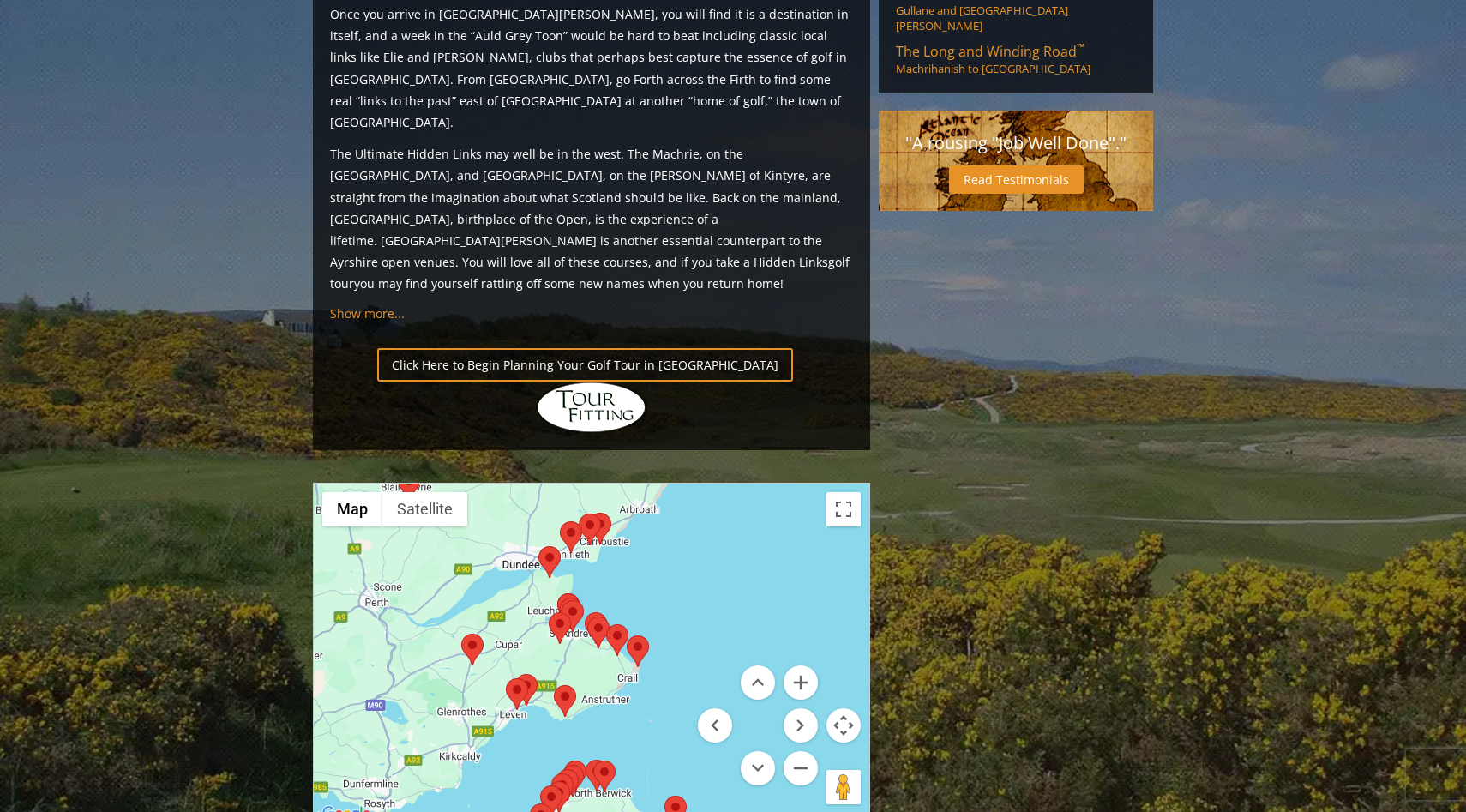
drag, startPoint x: 584, startPoint y: 435, endPoint x: 599, endPoint y: 523, distance: 89.3
click at [599, 523] on div at bounding box center [591, 654] width 556 height 341
